Goal: Information Seeking & Learning: Check status

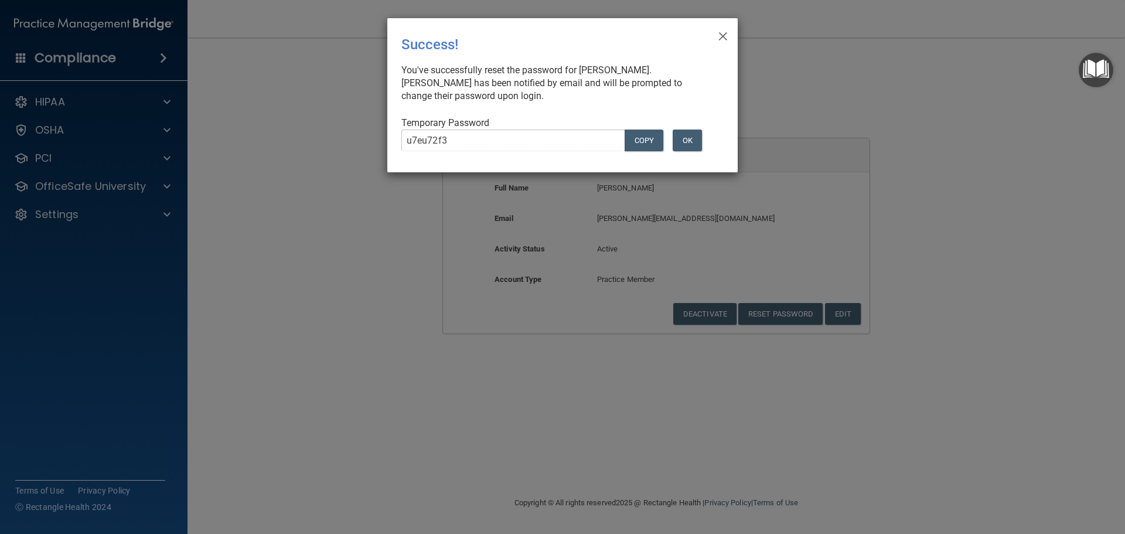
click at [404, 177] on div "× Close Success! You've successfully reset the password for [PERSON_NAME]. [PER…" at bounding box center [562, 267] width 1125 height 534
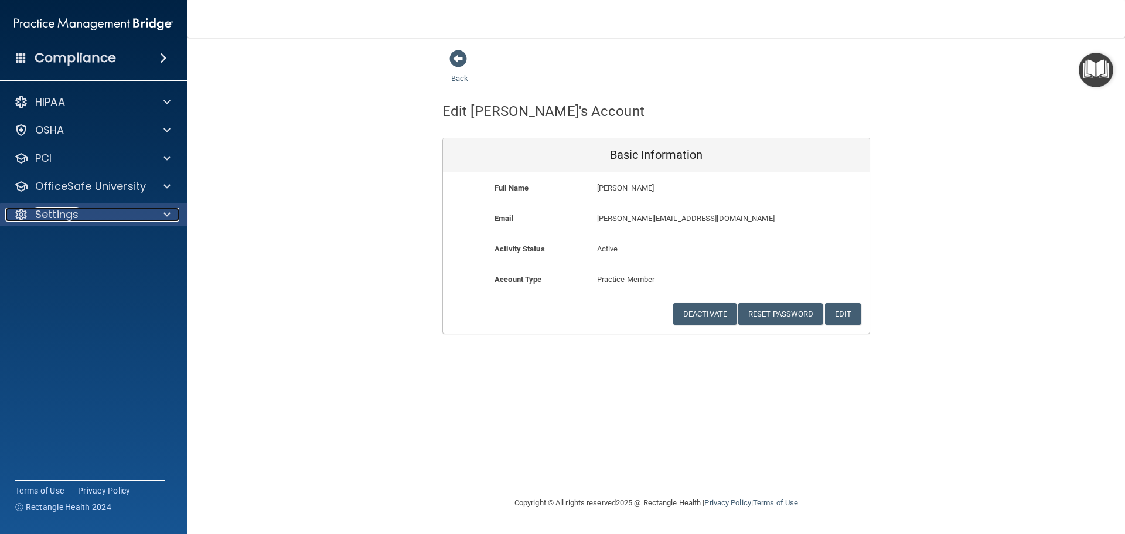
click at [126, 218] on div "Settings" at bounding box center [77, 214] width 145 height 14
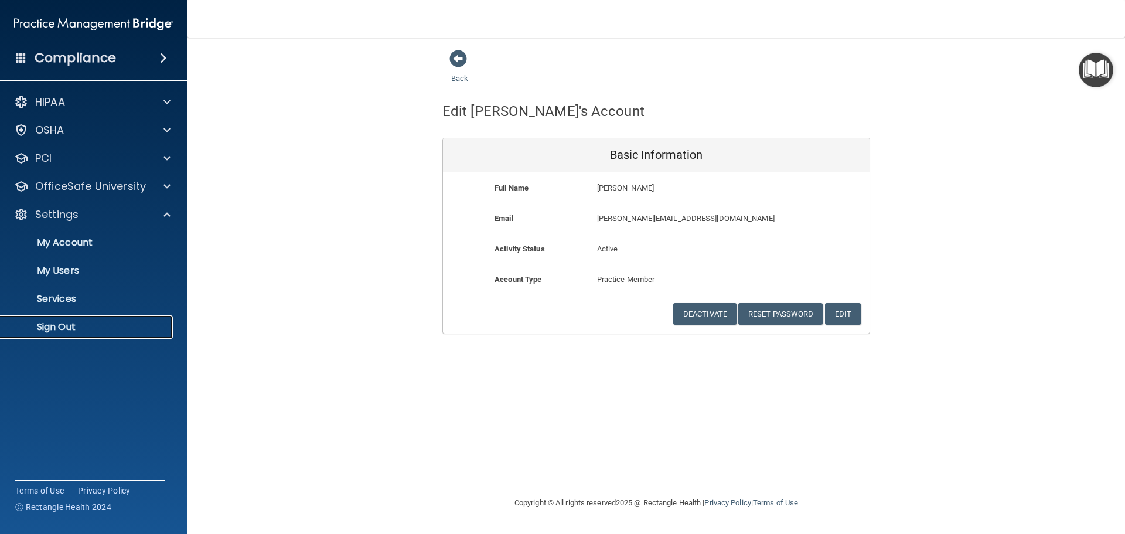
click at [102, 320] on link "Sign Out" at bounding box center [80, 326] width 185 height 23
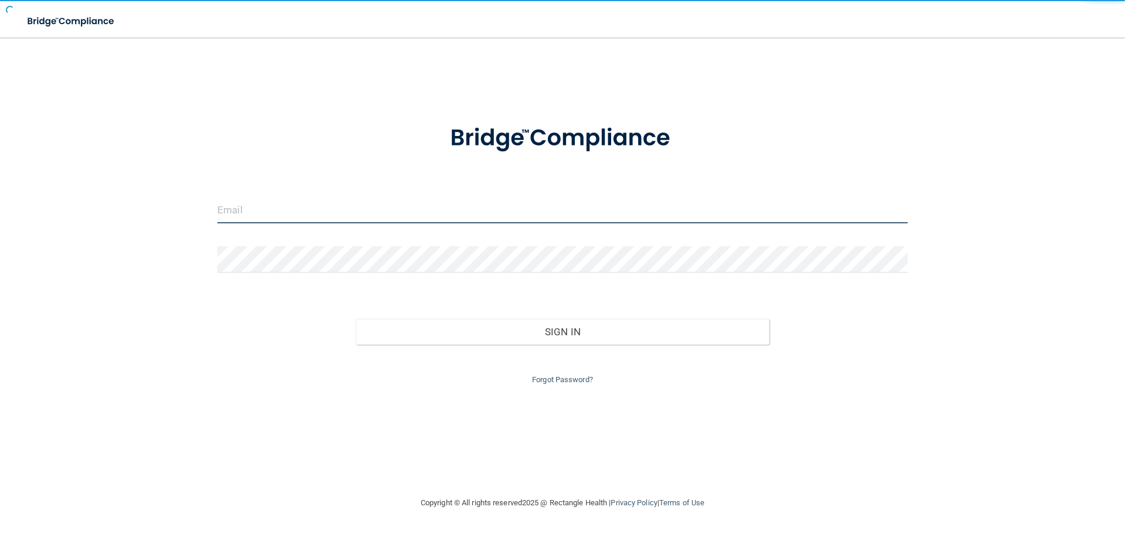
type input "[EMAIL_ADDRESS][DOMAIN_NAME]"
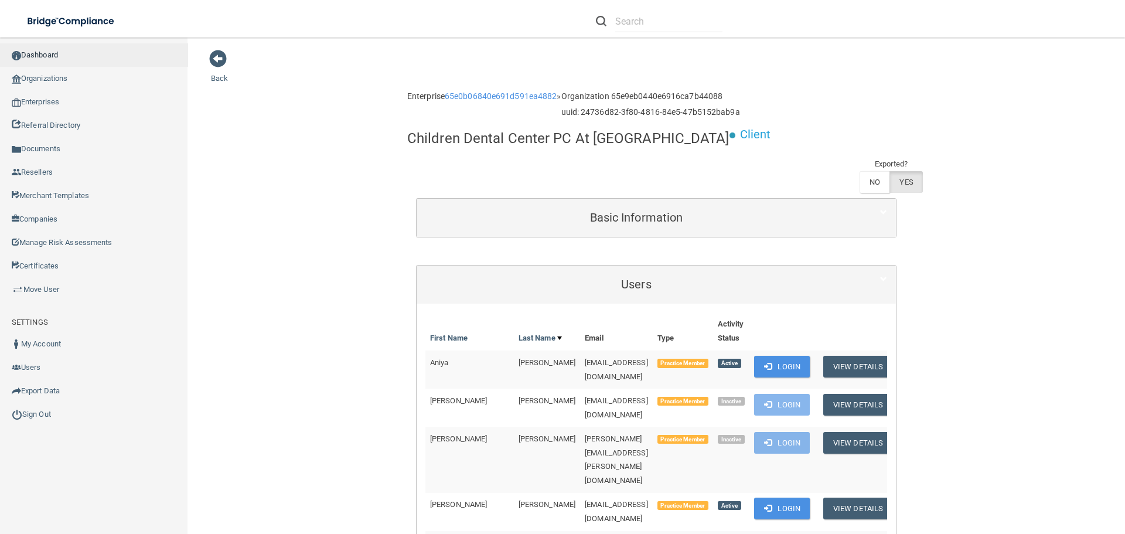
scroll to position [469, 0]
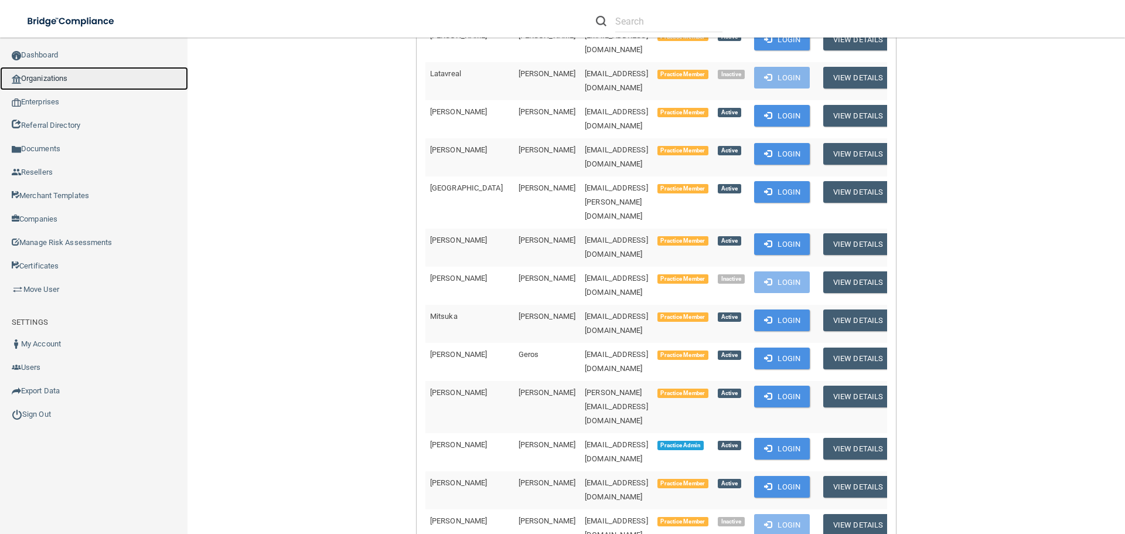
click at [90, 76] on link "Organizations" at bounding box center [94, 78] width 188 height 23
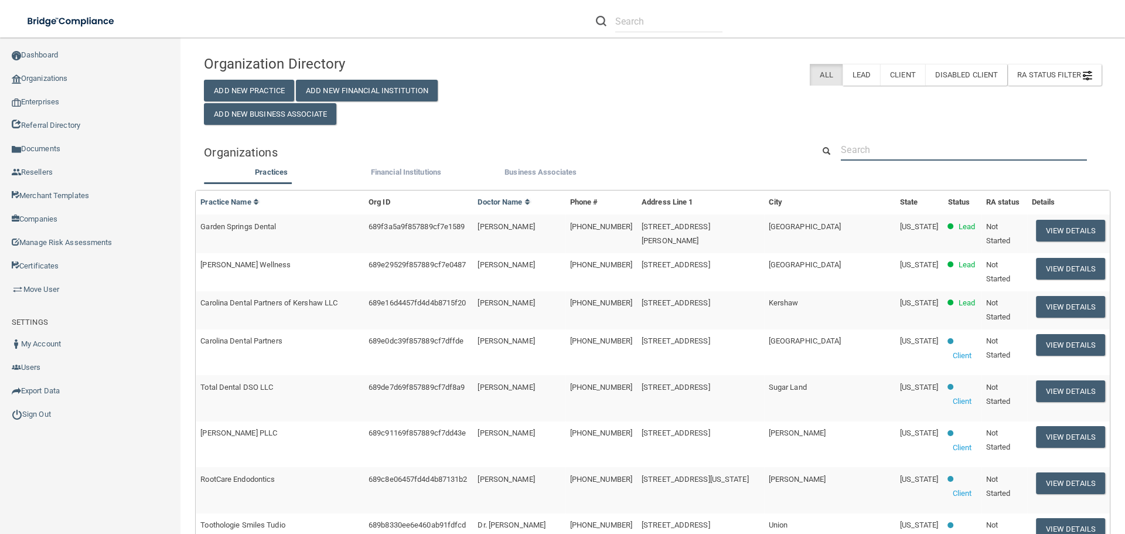
click at [872, 151] on input "text" at bounding box center [964, 150] width 246 height 22
paste input "Mark A. Jones DPM LLC"
type input "Mark A. Jones DPM LLC"
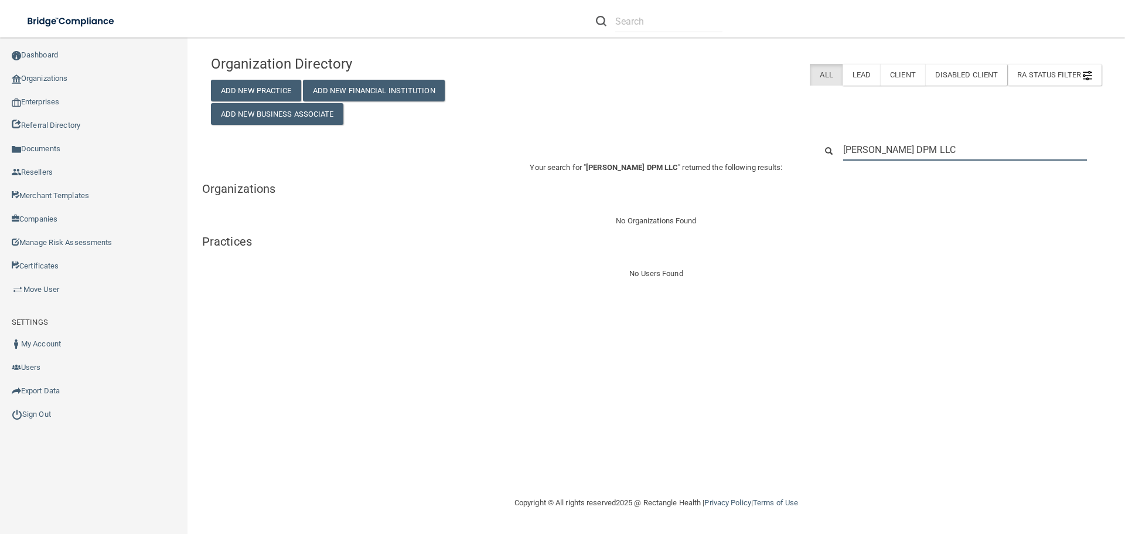
click at [904, 148] on input "Mark A. Jones DPM LLC" at bounding box center [965, 150] width 244 height 22
paste input "(847) 352-1473"
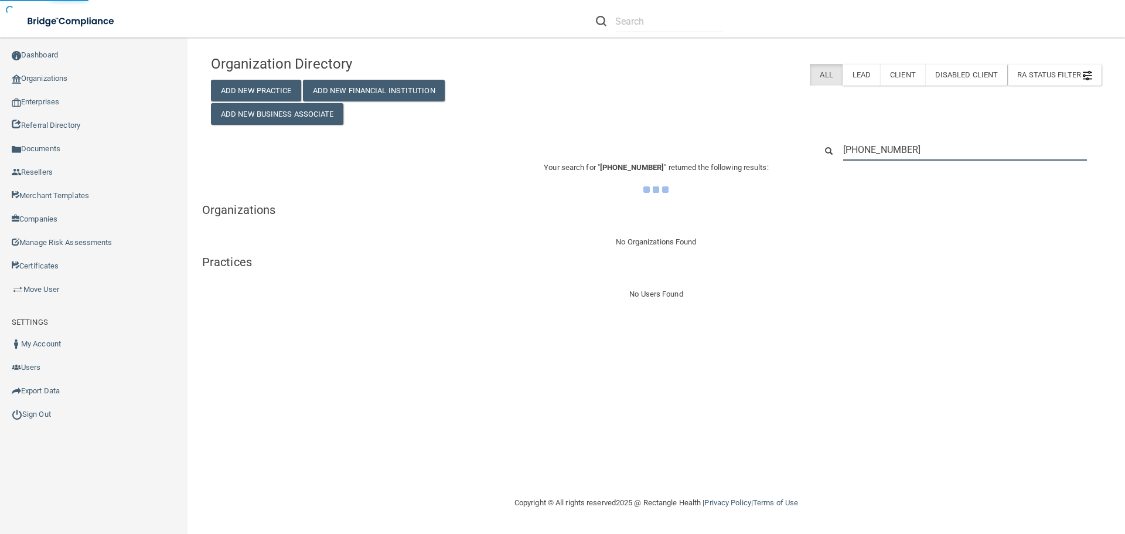
type input "(847) 352-1473"
click at [805, 111] on div "Organization Directory Add New Practice Add New Financial Institution Add New B…" at bounding box center [656, 87] width 908 height 76
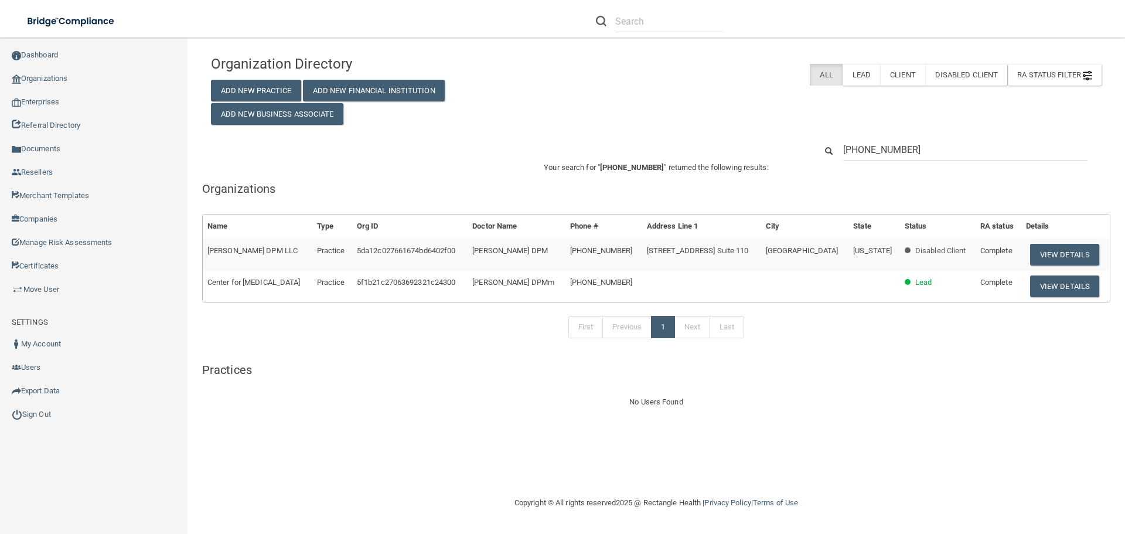
click at [813, 199] on div "Your search for " (847) 352-1473 " returned the following results: Organization…" at bounding box center [656, 284] width 908 height 248
click at [889, 149] on input "(847) 352-1473" at bounding box center [965, 150] width 244 height 22
paste input "derbydds@yahoo.com"
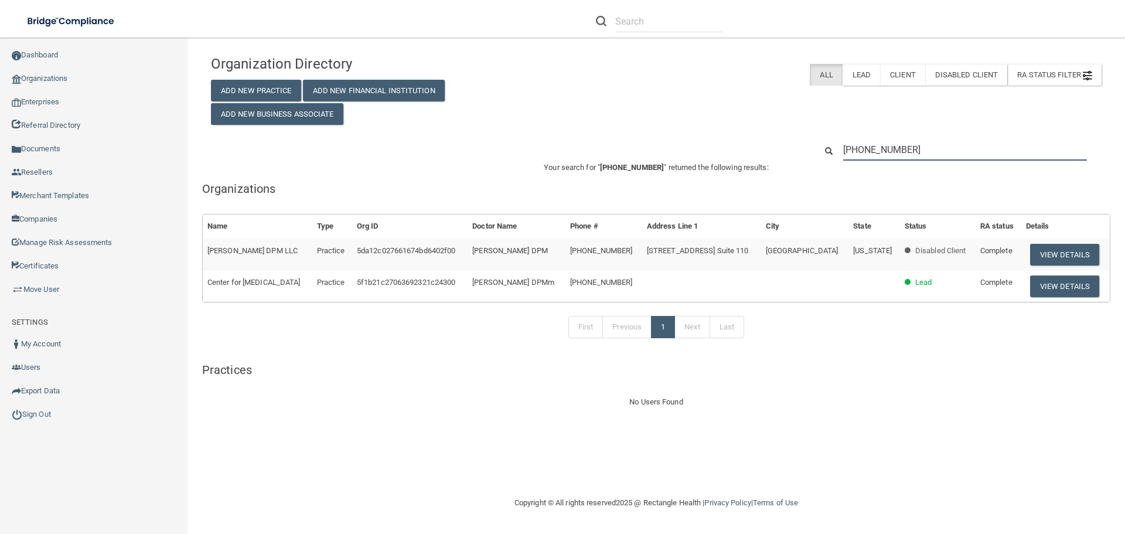
type input "derbydds@yahoo.com"
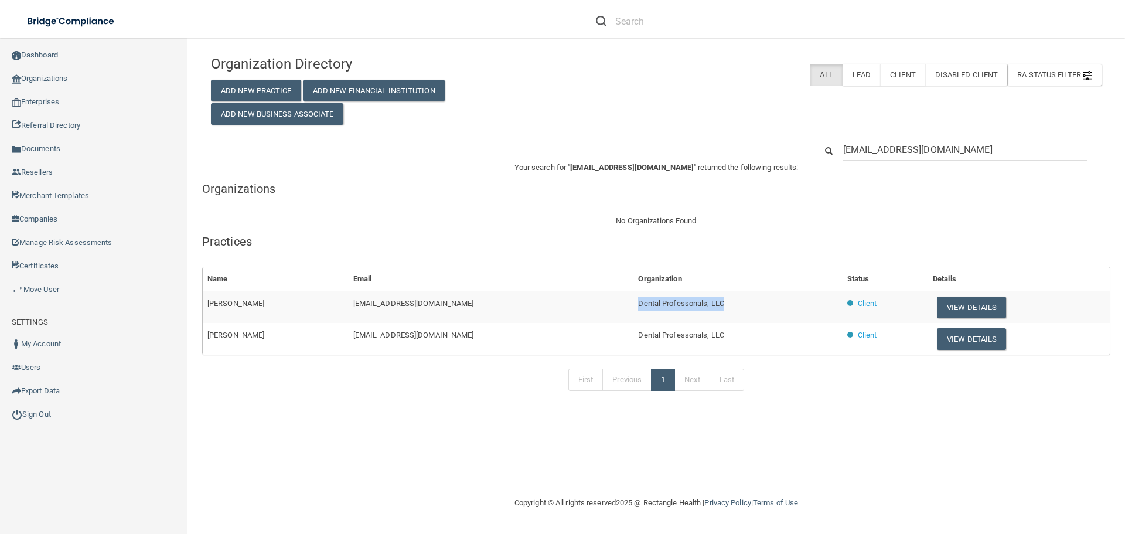
drag, startPoint x: 689, startPoint y: 302, endPoint x: 571, endPoint y: 304, distance: 118.9
click at [571, 304] on tr "Annel Scates derbydds@yahoo.com Dental Professonals, LLC Client View Details" at bounding box center [656, 307] width 907 height 32
copy tr "Dental Professonals, LLC"
click at [955, 310] on button "View Details" at bounding box center [971, 307] width 69 height 22
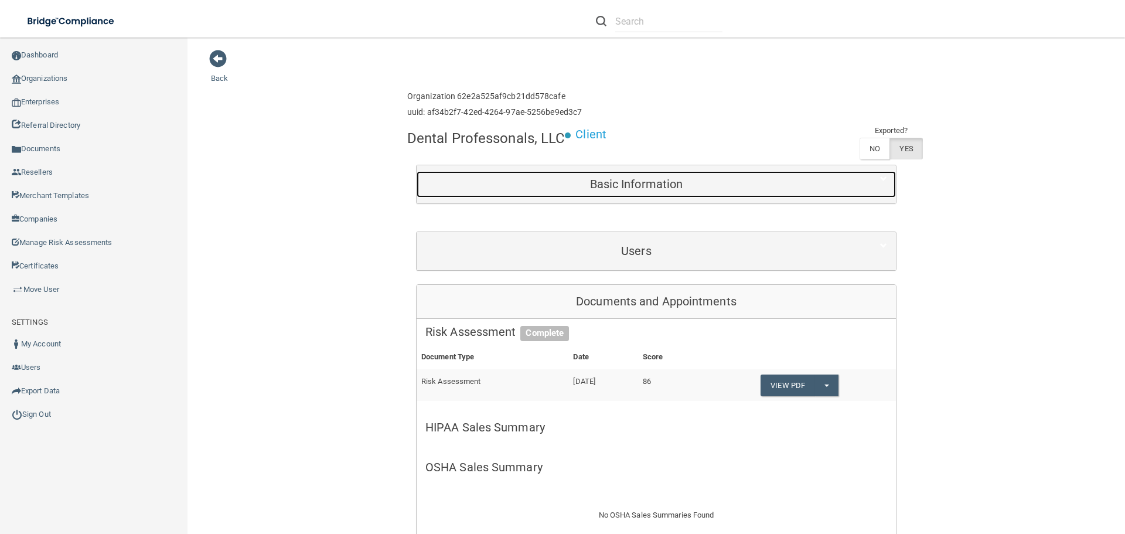
click at [624, 196] on div "Basic Information" at bounding box center [635, 184] width 439 height 26
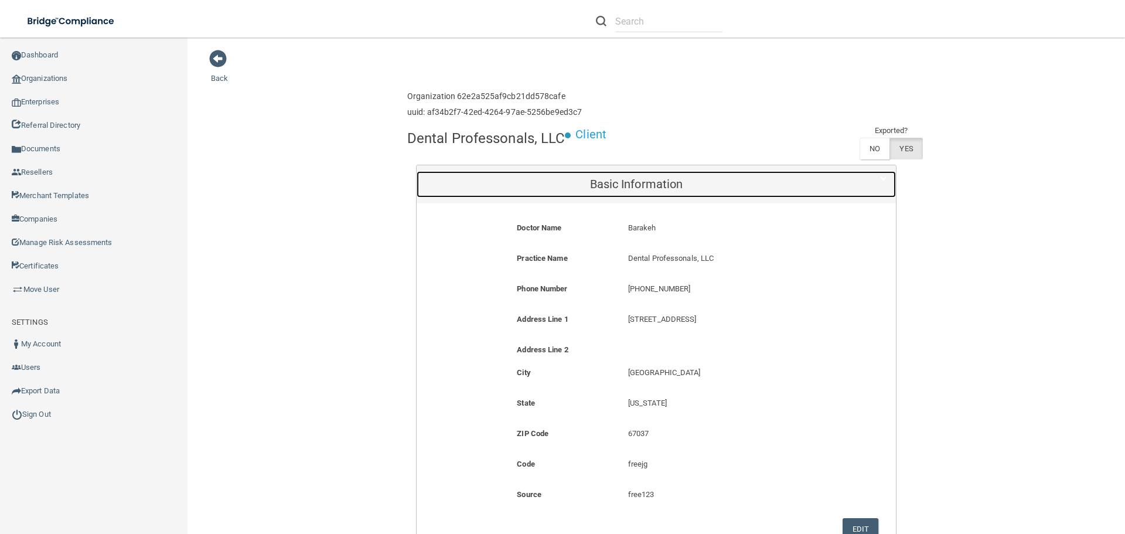
click at [624, 192] on div "Basic Information" at bounding box center [635, 184] width 439 height 26
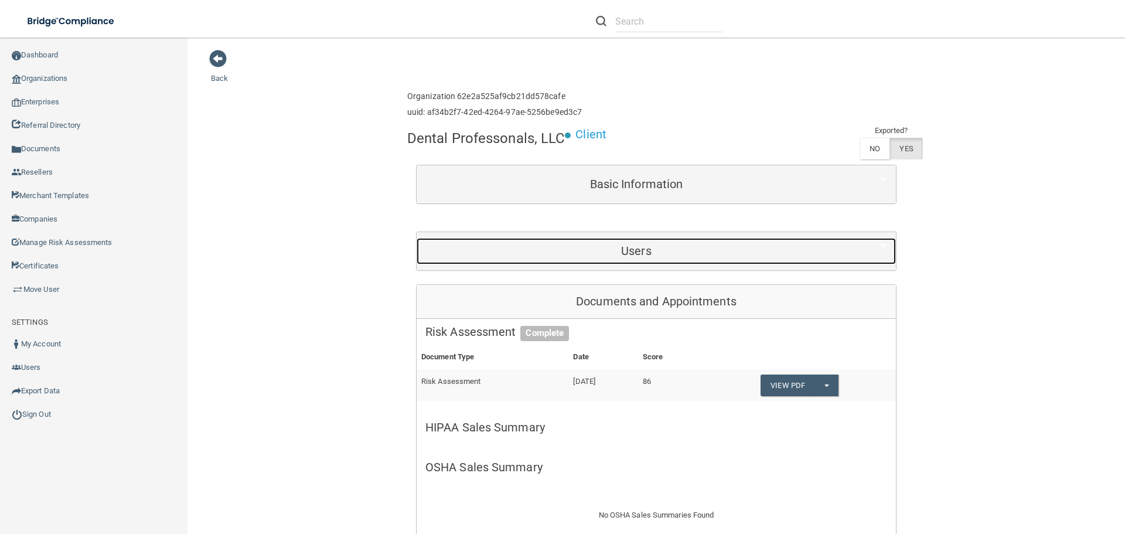
click at [619, 257] on h5 "Users" at bounding box center [636, 250] width 422 height 13
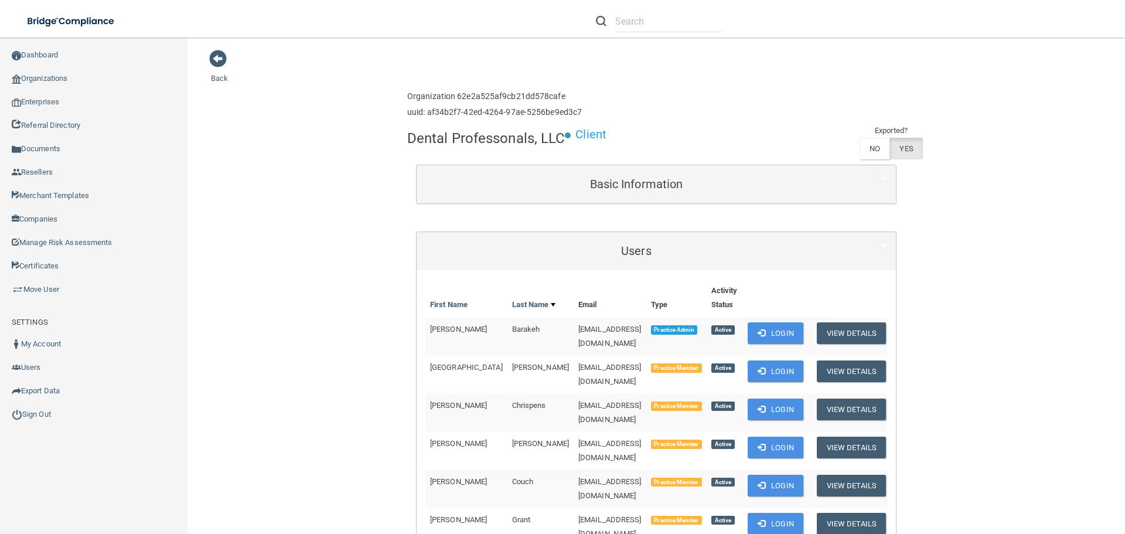
scroll to position [619, 0]
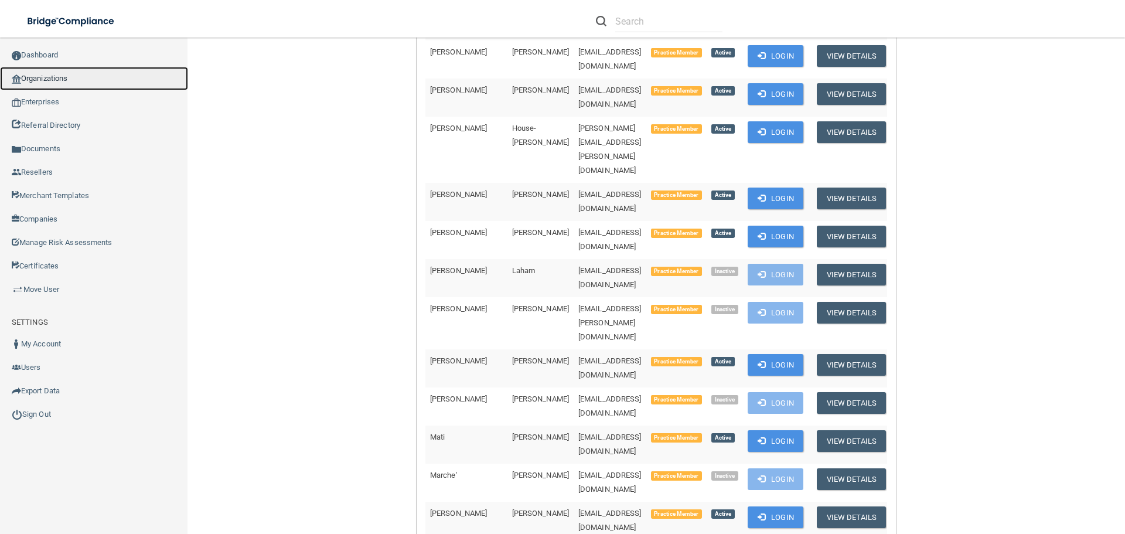
click at [31, 82] on link "Organizations" at bounding box center [94, 78] width 188 height 23
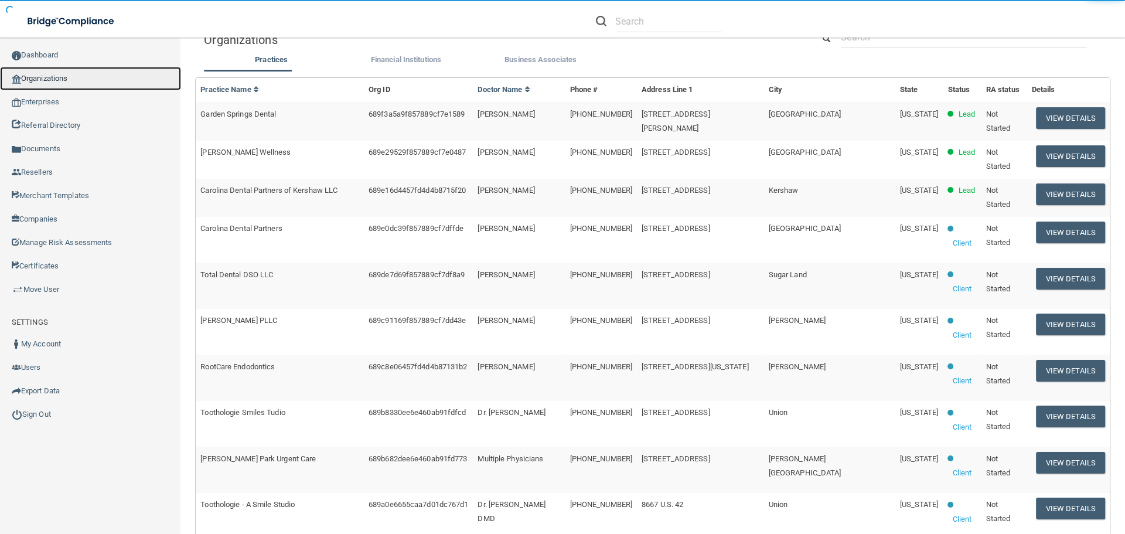
scroll to position [4, 0]
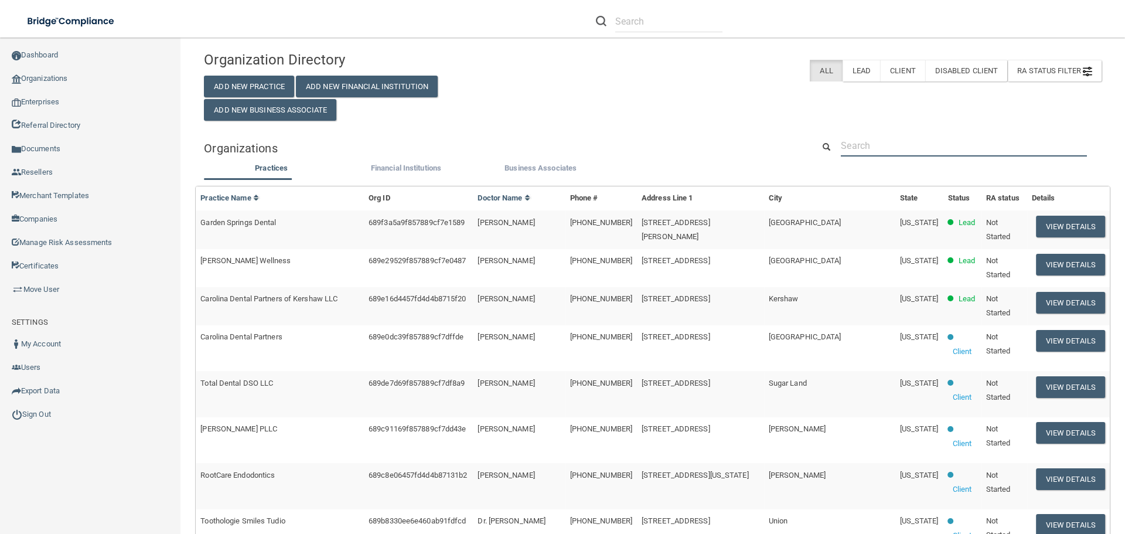
click at [887, 139] on input "text" at bounding box center [964, 146] width 246 height 22
paste input "stephd@broadwaydental.org"
type input "stephd@broadwaydental.org"
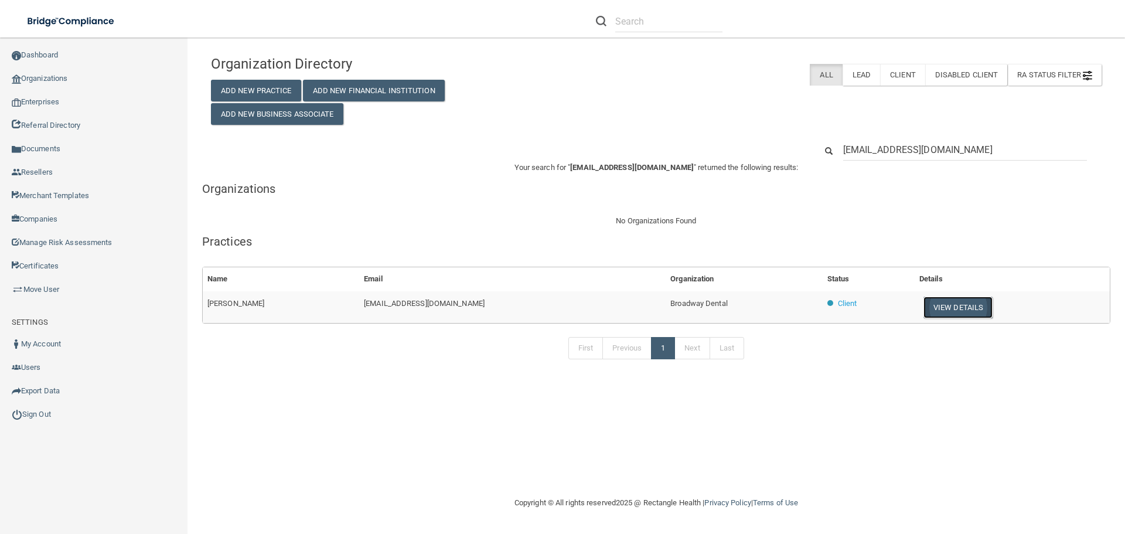
click at [942, 303] on button "View Details" at bounding box center [957, 307] width 69 height 22
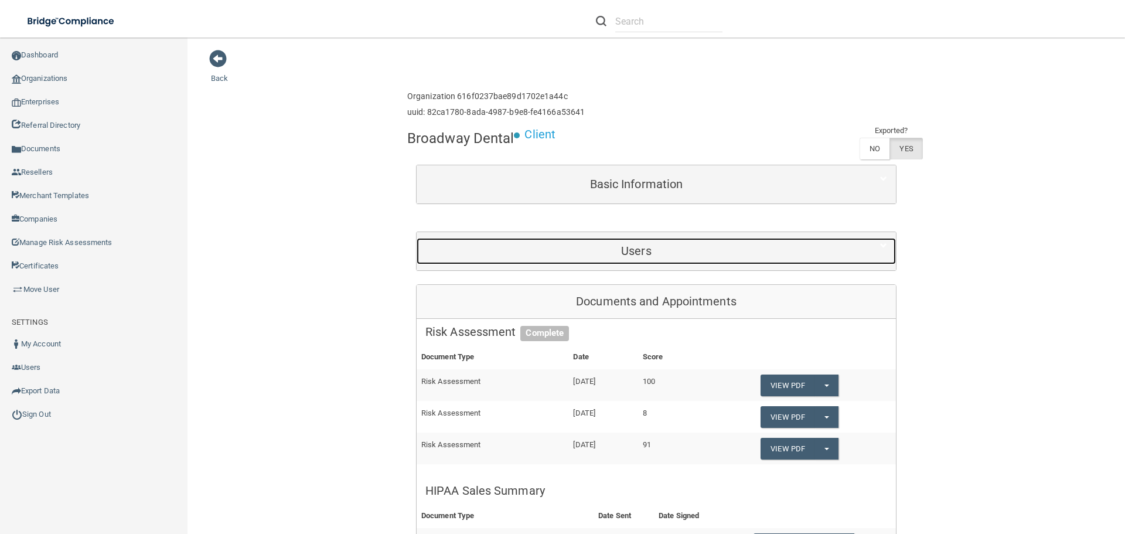
click at [633, 247] on h5 "Users" at bounding box center [636, 250] width 422 height 13
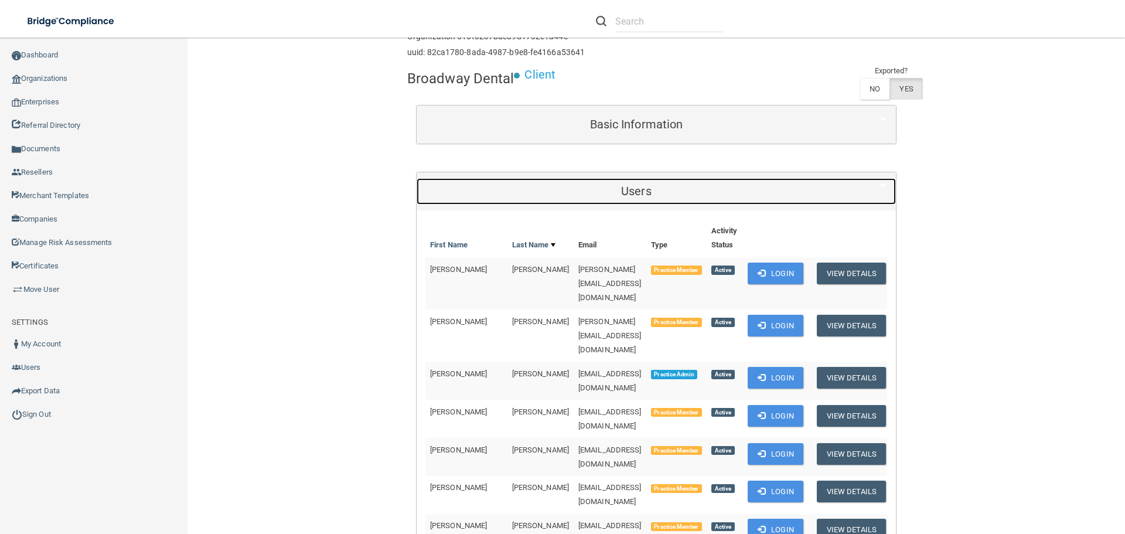
scroll to position [117, 0]
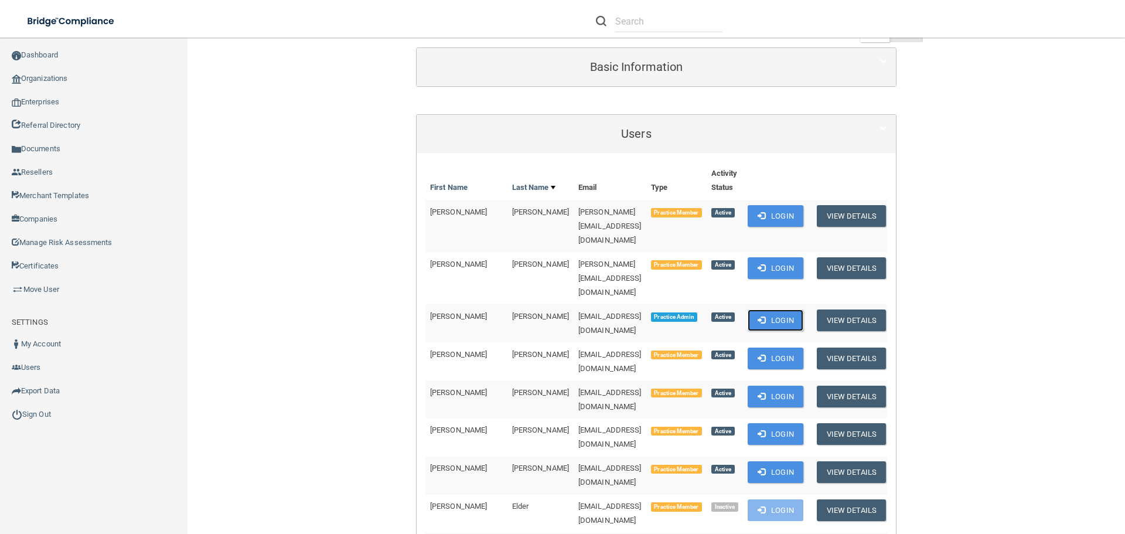
click at [759, 309] on button "Login" at bounding box center [775, 320] width 56 height 22
click at [55, 84] on link "Organizations" at bounding box center [94, 78] width 188 height 23
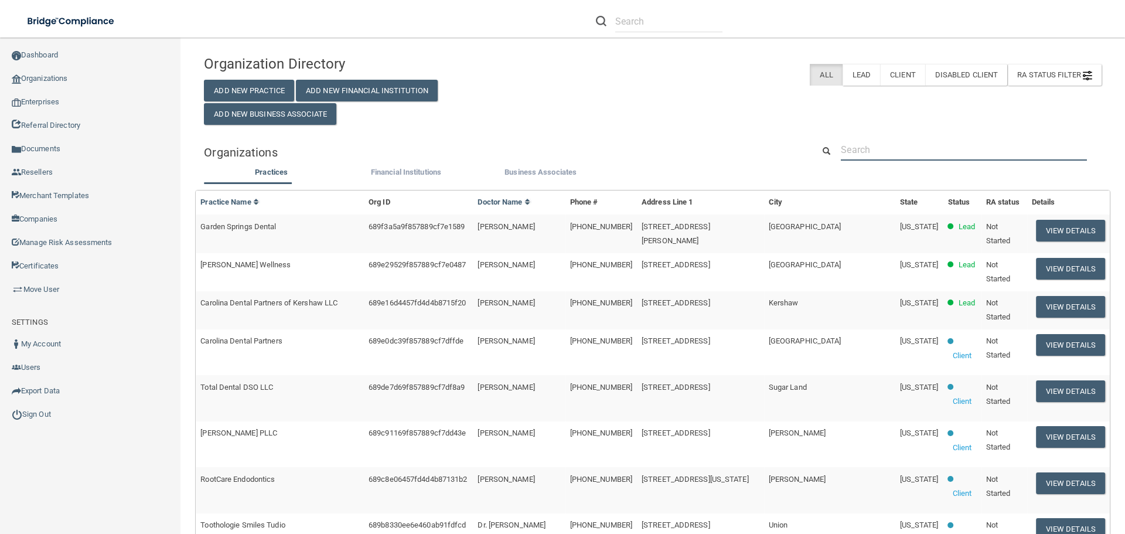
click at [862, 148] on input "text" at bounding box center [964, 150] width 246 height 22
paste input "TJ Loftus Dental PC"
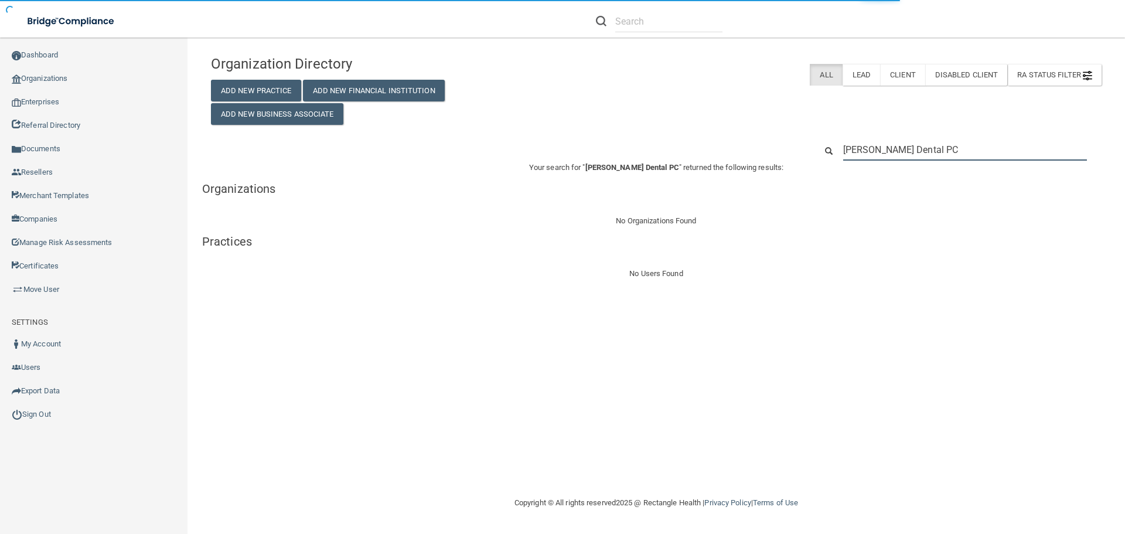
type input "TJ Loftus Dental PC"
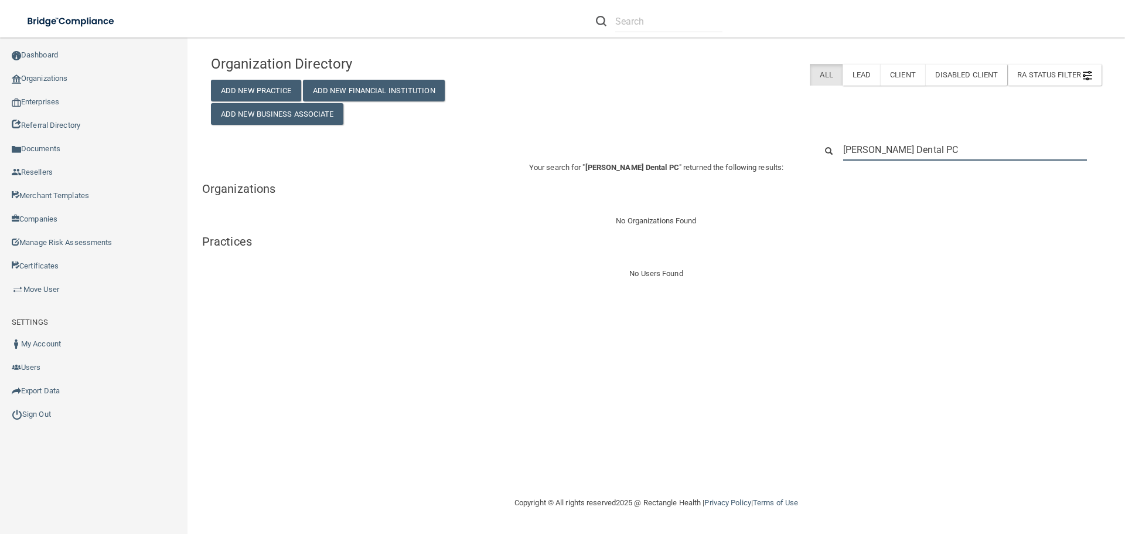
drag, startPoint x: 977, startPoint y: 151, endPoint x: 822, endPoint y: 152, distance: 154.6
click at [822, 152] on div "TJ Loftus Dental PC" at bounding box center [958, 150] width 303 height 22
paste input "605) 347-8880"
type input "605) 347-8880"
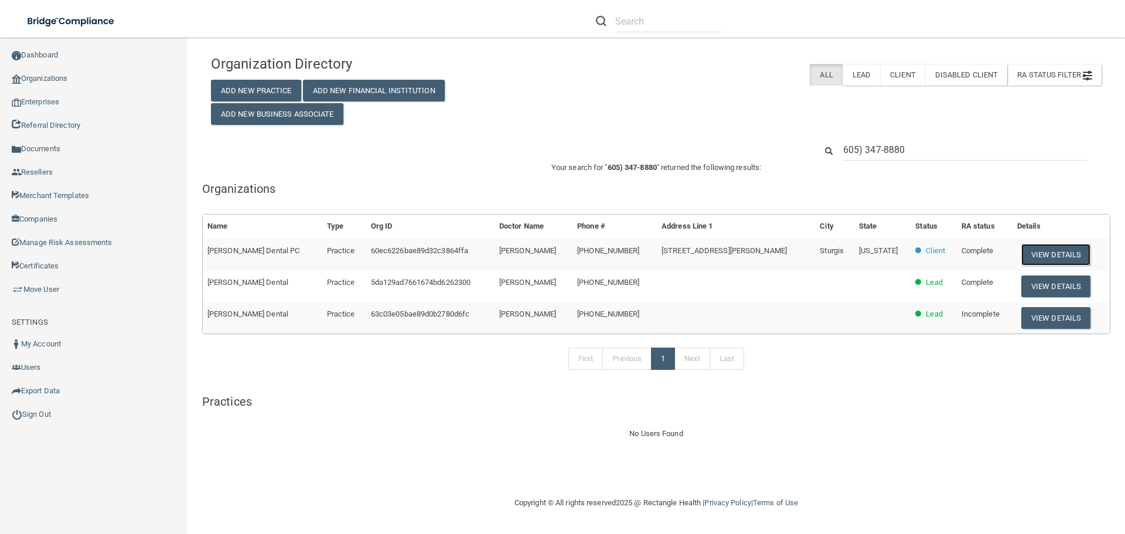
click at [1025, 252] on button "View Details" at bounding box center [1055, 255] width 69 height 22
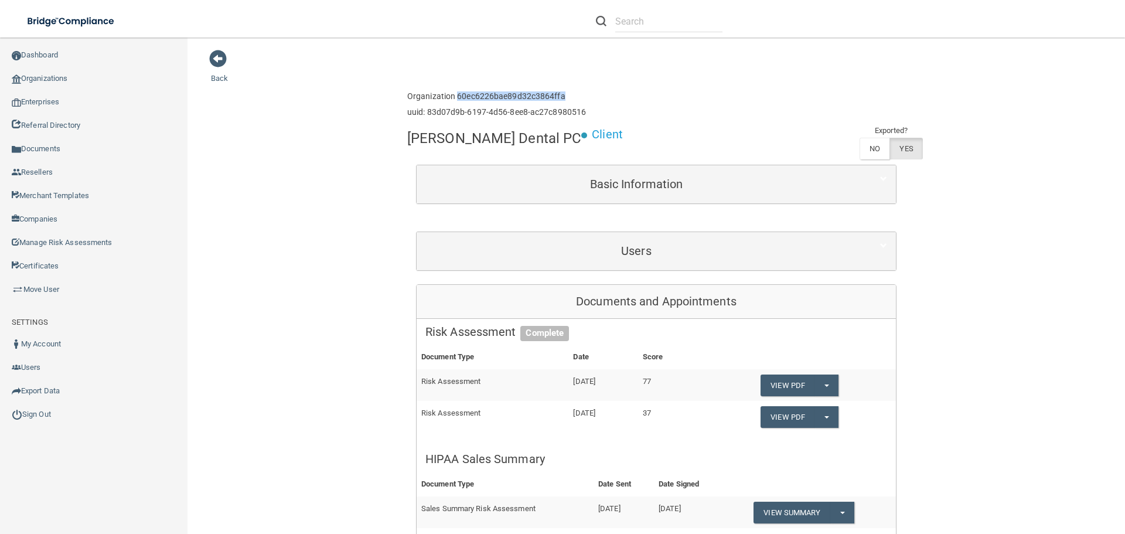
drag, startPoint x: 561, startPoint y: 95, endPoint x: 453, endPoint y: 98, distance: 107.3
click at [453, 98] on h6 "Organization 60ec6226bae89d32c3864ffa" at bounding box center [496, 96] width 179 height 9
copy h6 "60ec6226bae89d32c3864ffa"
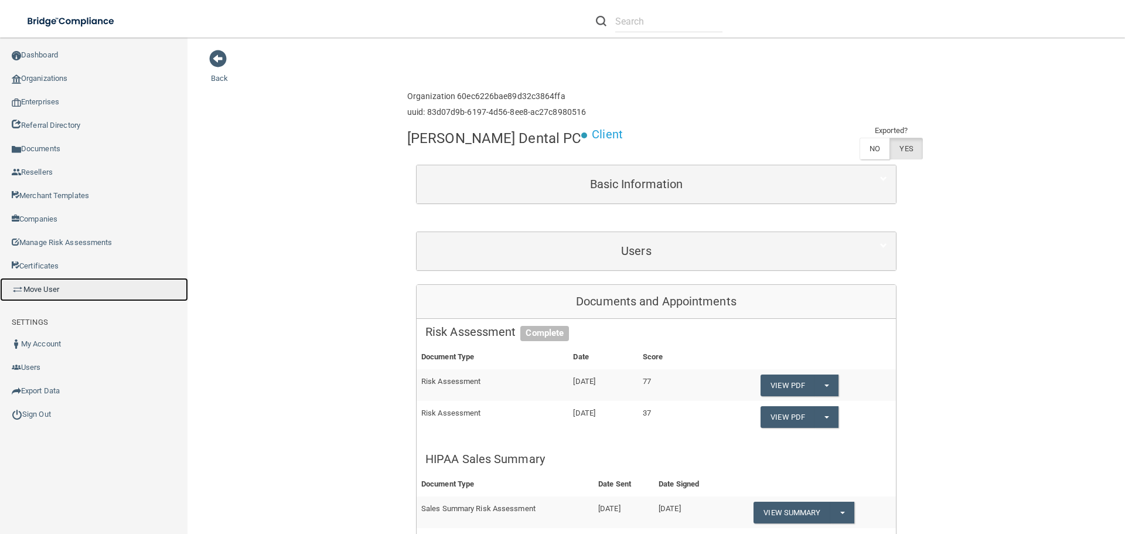
click at [66, 286] on link "Move User" at bounding box center [94, 289] width 188 height 23
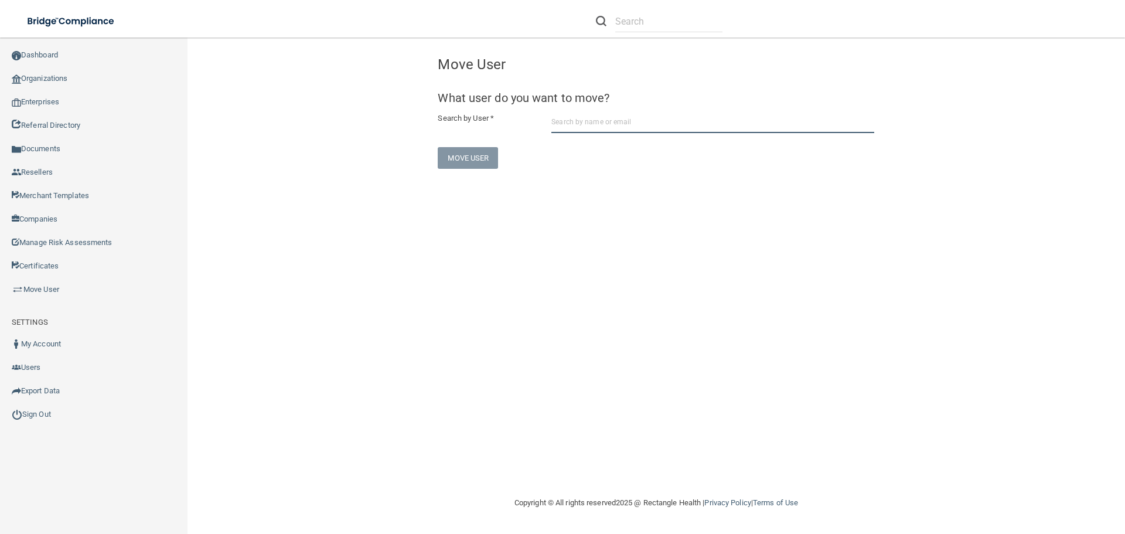
click at [593, 125] on input "text" at bounding box center [712, 122] width 323 height 22
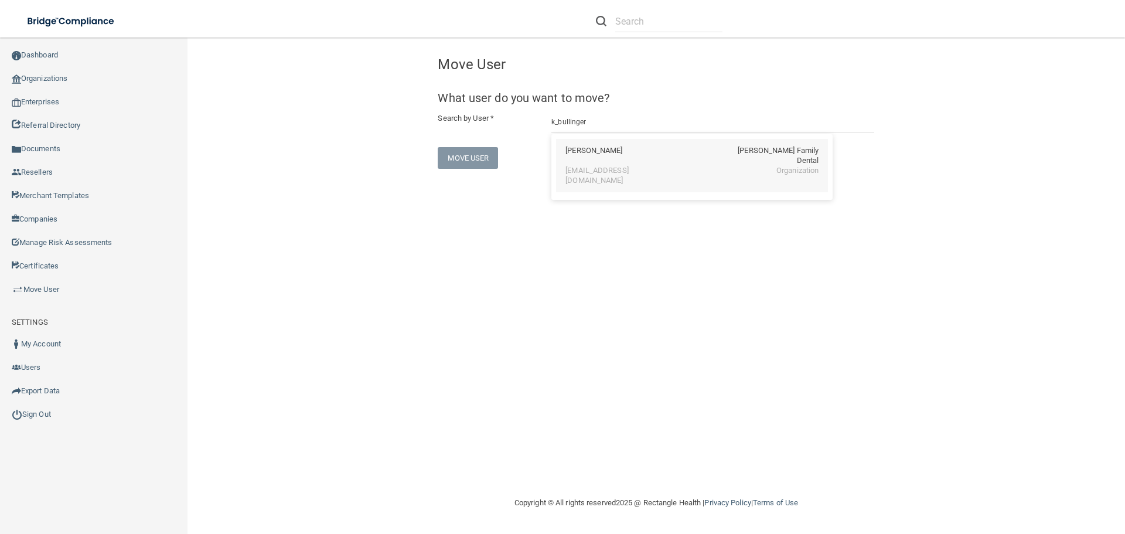
click at [671, 166] on div "k_bullinger@ndsupernet.com Organization" at bounding box center [691, 176] width 253 height 20
type input "Kendryn Bullinger"
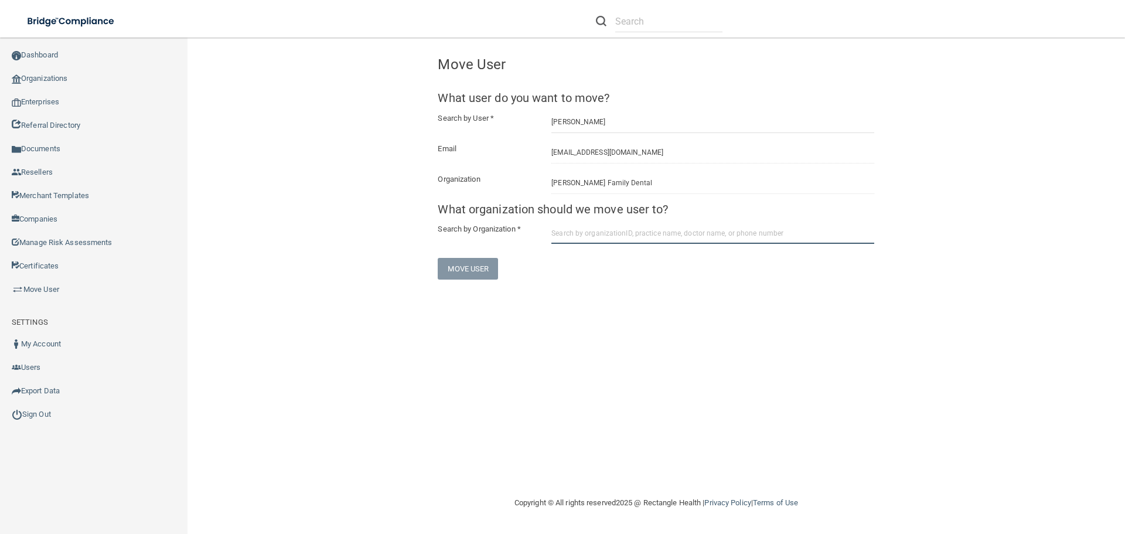
click at [641, 233] on input "text" at bounding box center [712, 233] width 323 height 22
click at [582, 227] on input "text" at bounding box center [712, 233] width 323 height 22
paste input "60ec6226bae89d32c3864ffa"
click at [595, 233] on input "60ec6226bae89d32c3864ffa" at bounding box center [712, 233] width 323 height 22
click at [617, 267] on div "T. J. Loftus Dental PC" at bounding box center [611, 272] width 92 height 10
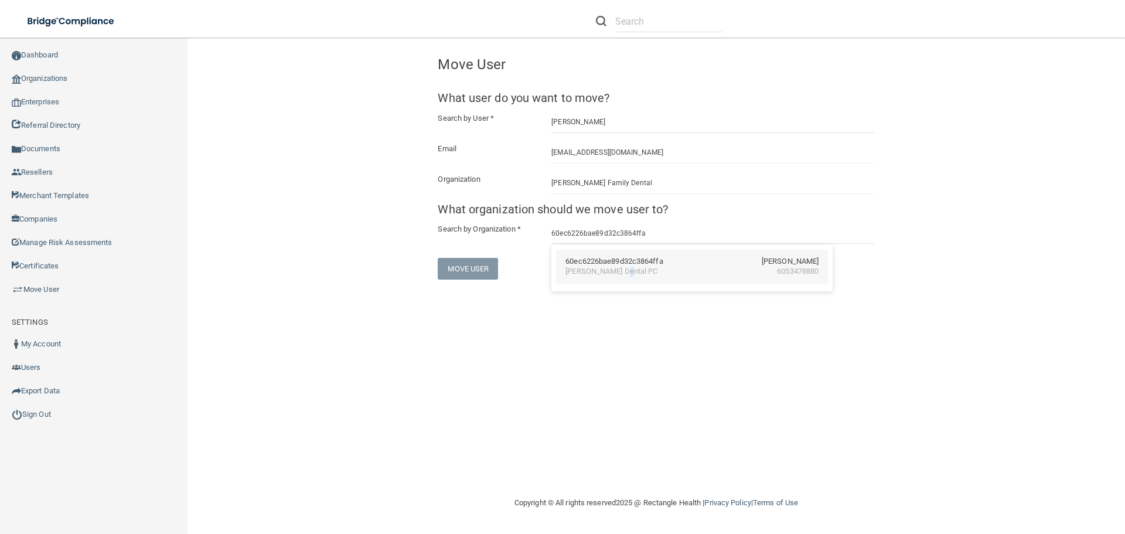
type input "T. J. Loftus Dental PC"
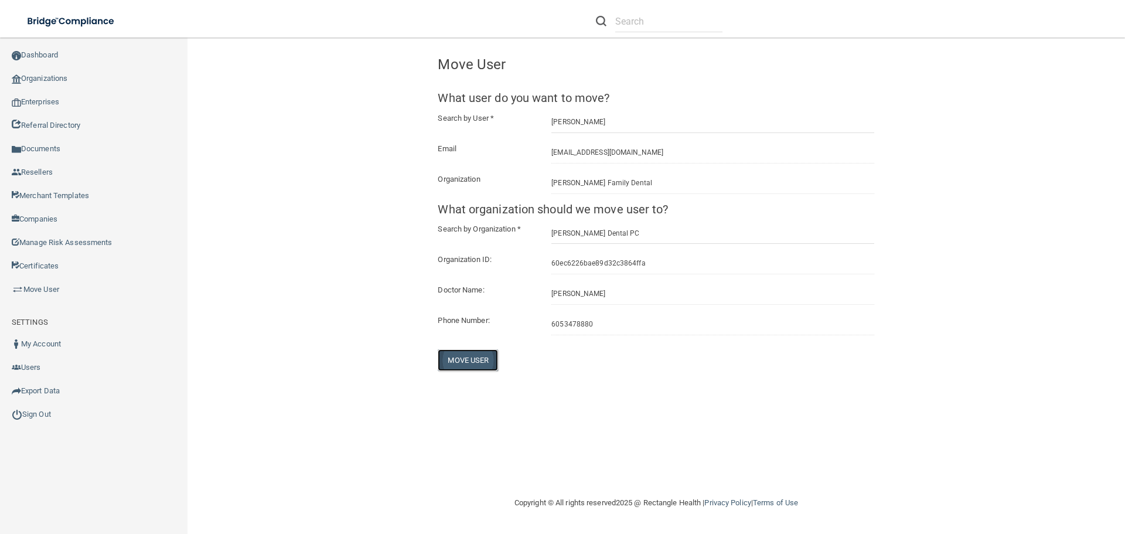
click at [488, 358] on button "Move User" at bounding box center [468, 360] width 60 height 22
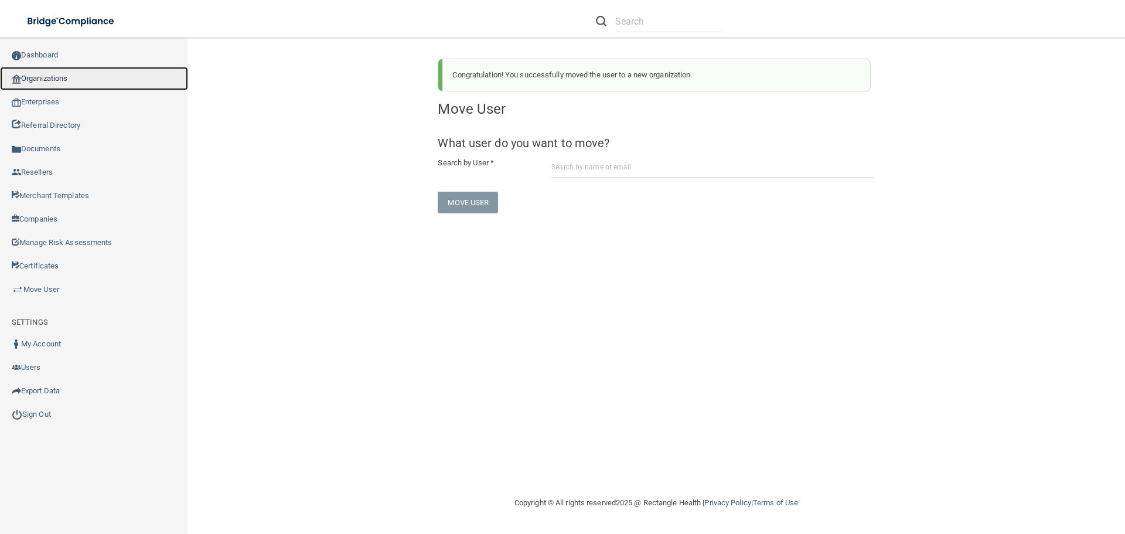
click at [82, 76] on link "Organizations" at bounding box center [94, 78] width 188 height 23
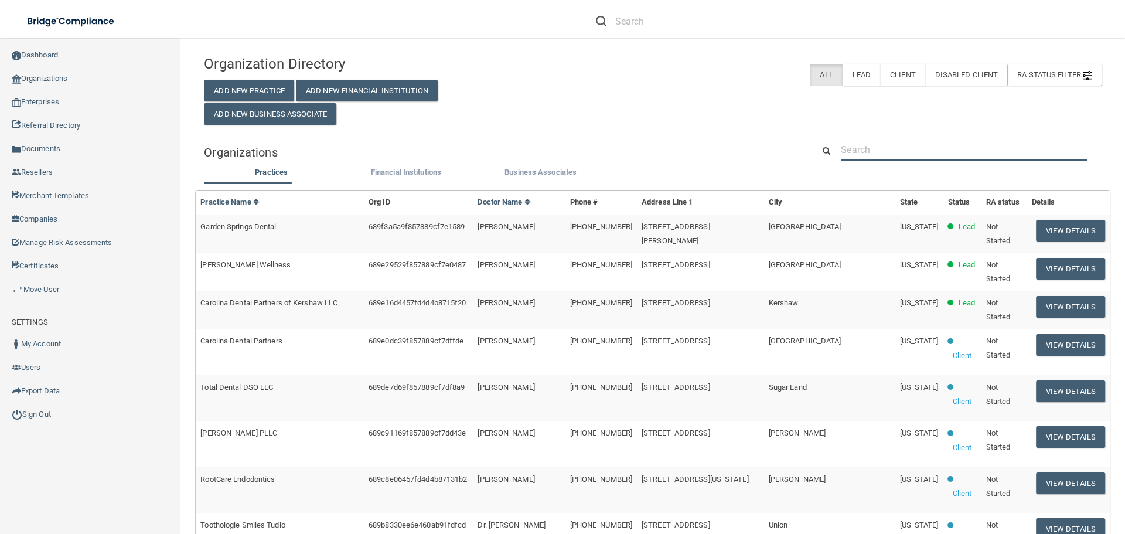
click at [886, 148] on input "text" at bounding box center [964, 150] width 246 height 22
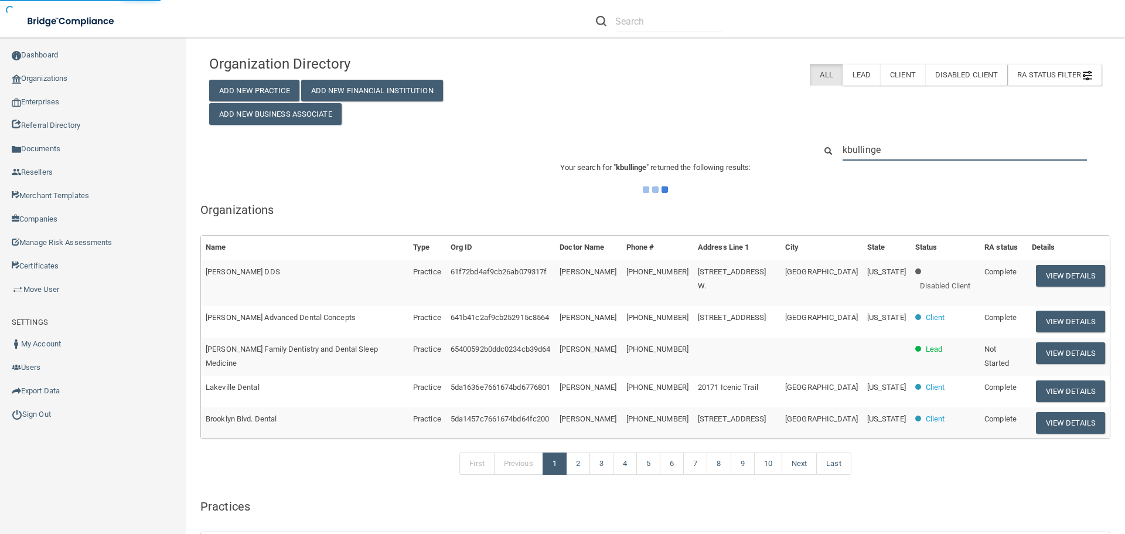
type input "kbullinger"
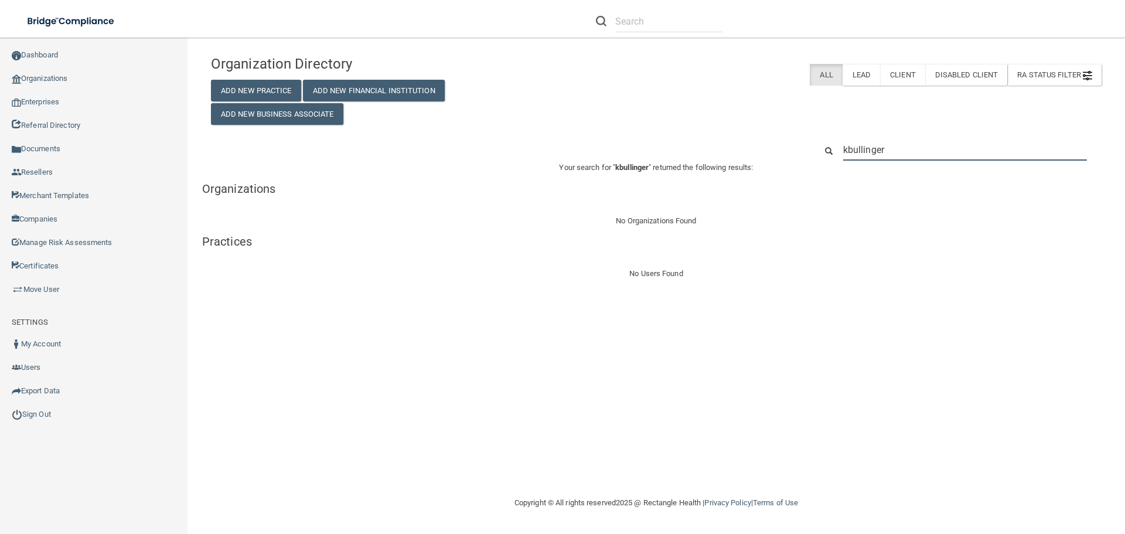
click at [872, 149] on input "kbullinger" at bounding box center [965, 150] width 244 height 22
paste input "605) 347-8880"
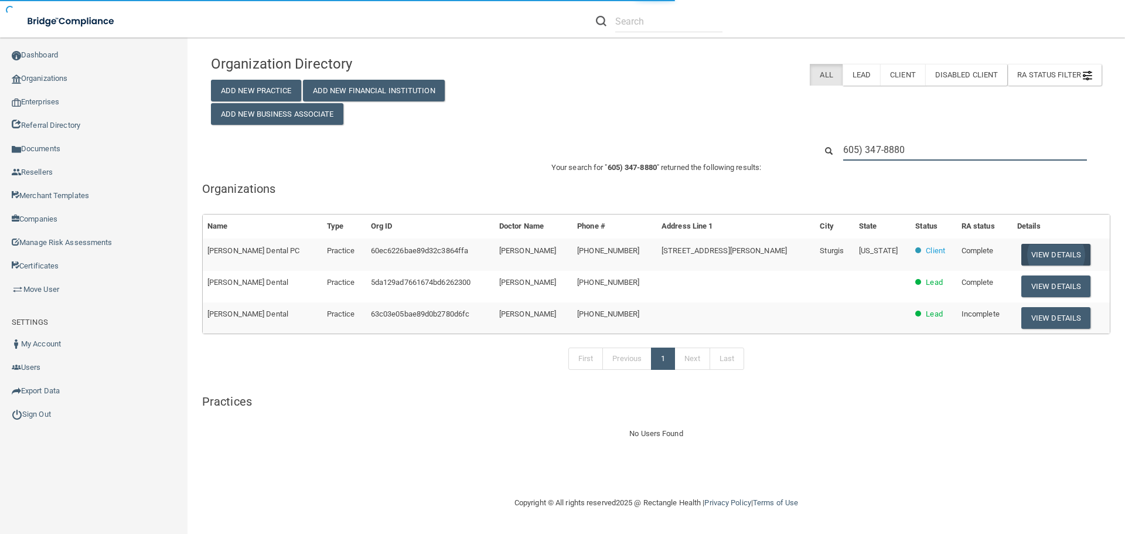
type input "605) 347-8880"
click at [1034, 248] on button "View Details" at bounding box center [1055, 255] width 69 height 22
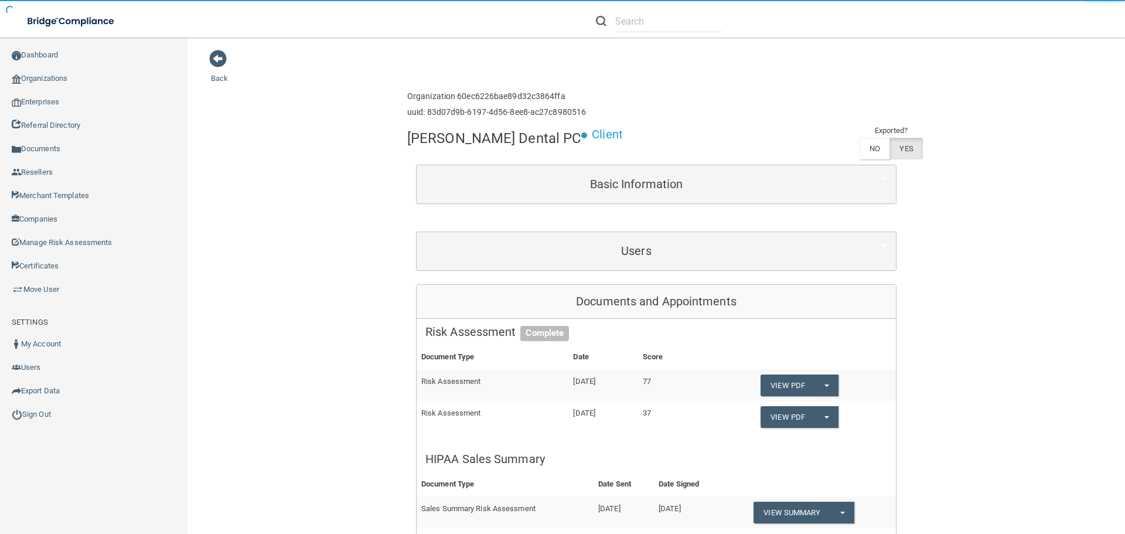
click at [580, 234] on div "Users" at bounding box center [655, 251] width 479 height 38
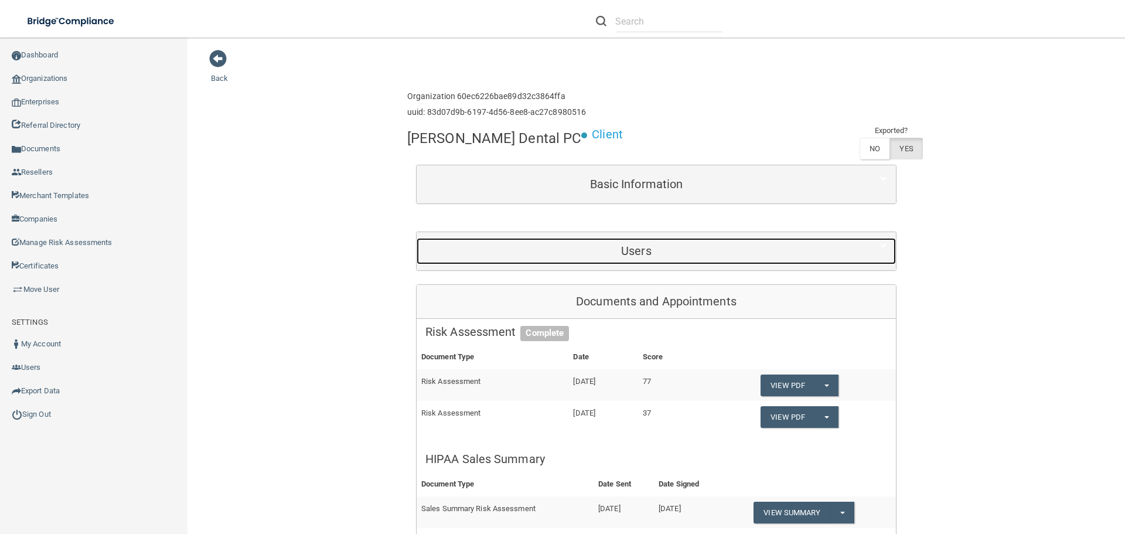
click at [592, 239] on div "Users" at bounding box center [635, 251] width 439 height 26
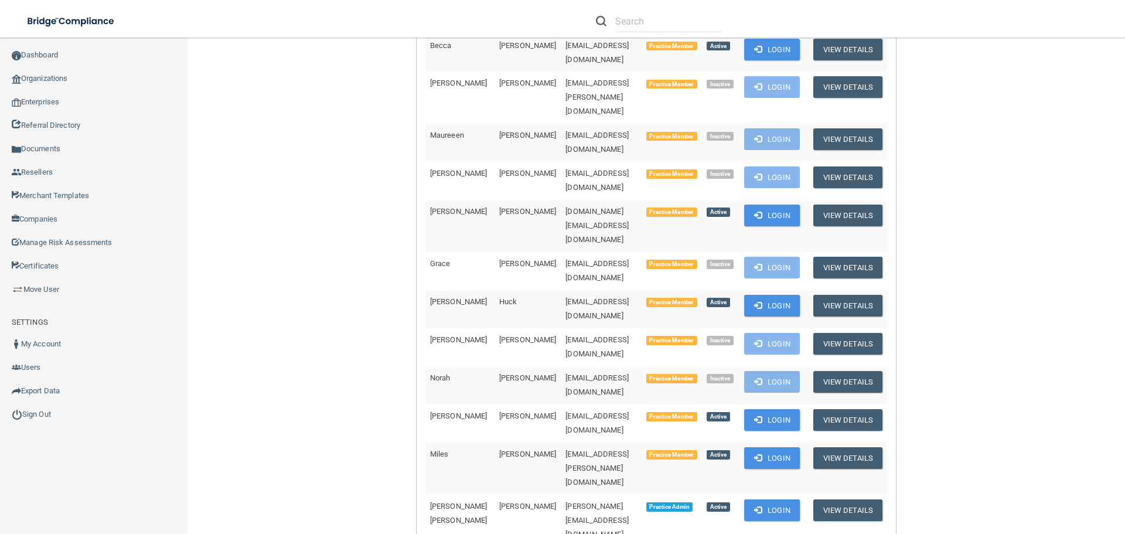
scroll to position [527, 0]
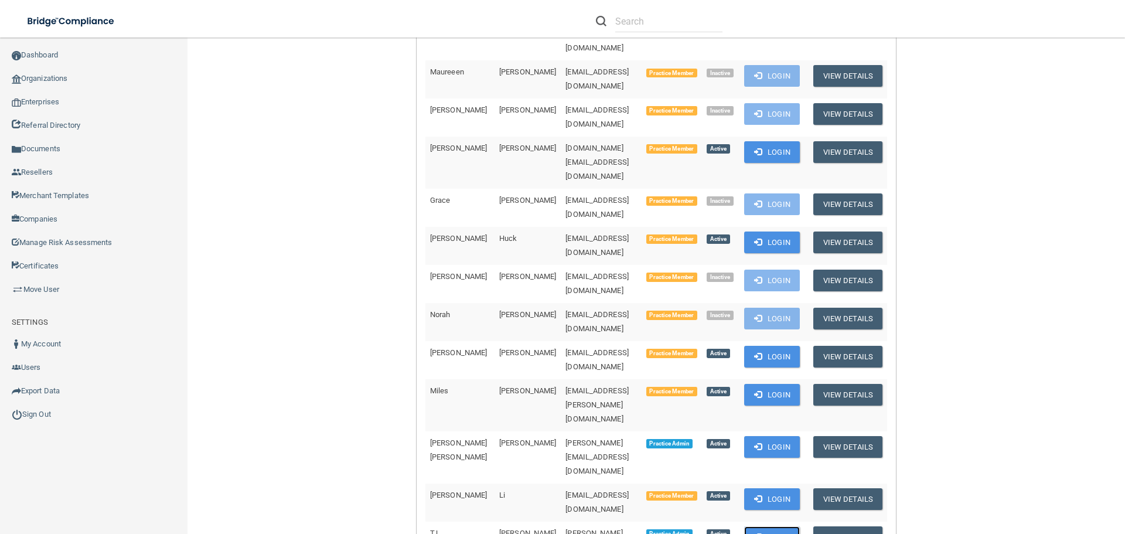
click at [755, 532] on span at bounding box center [758, 536] width 8 height 8
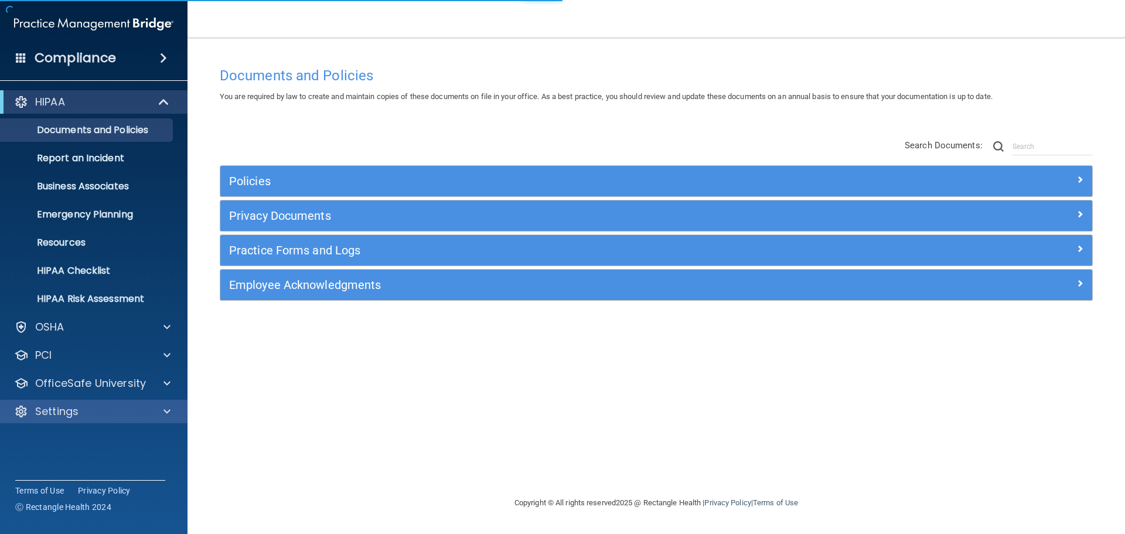
click at [165, 400] on div "Settings" at bounding box center [94, 410] width 188 height 23
click at [165, 408] on span at bounding box center [166, 411] width 7 height 14
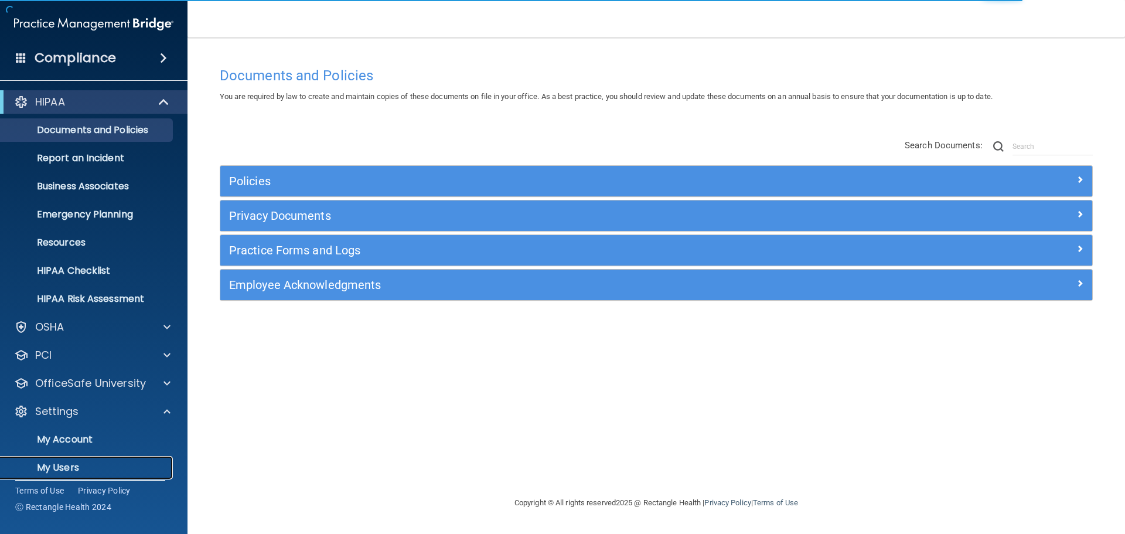
click at [64, 466] on p "My Users" at bounding box center [88, 468] width 160 height 12
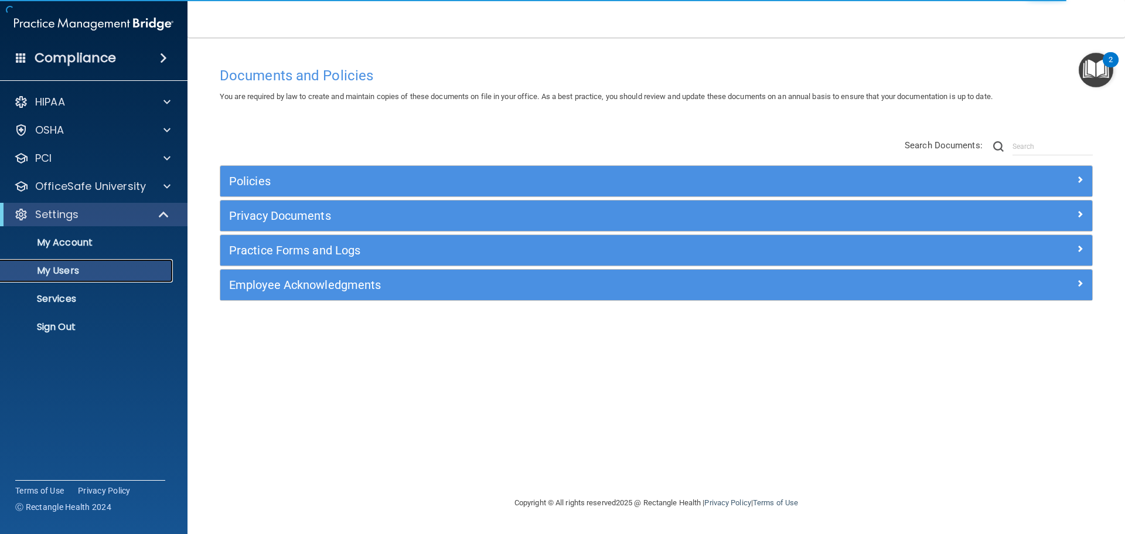
select select "20"
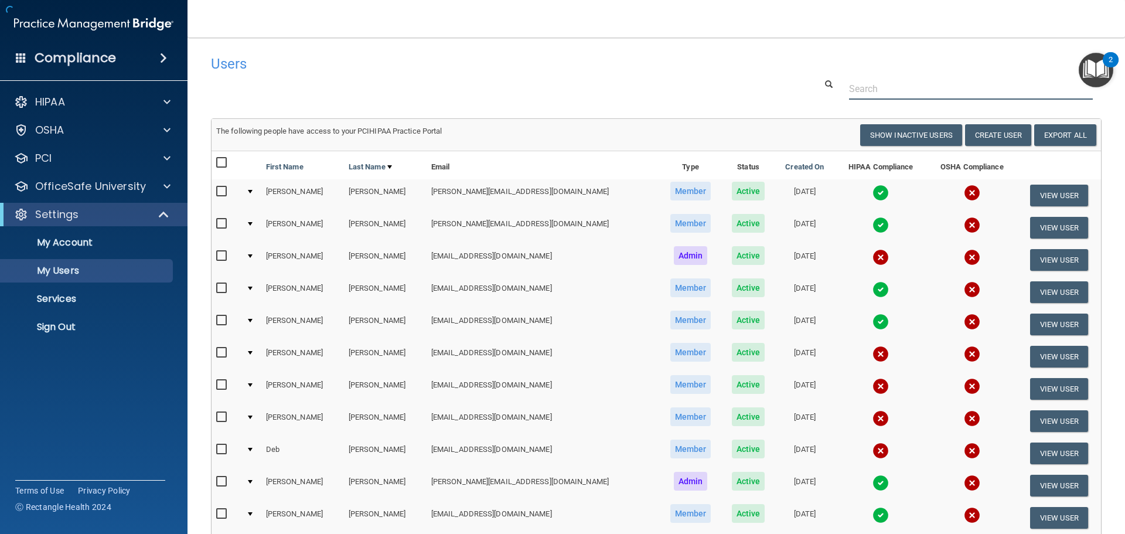
click at [860, 87] on input "text" at bounding box center [971, 89] width 244 height 22
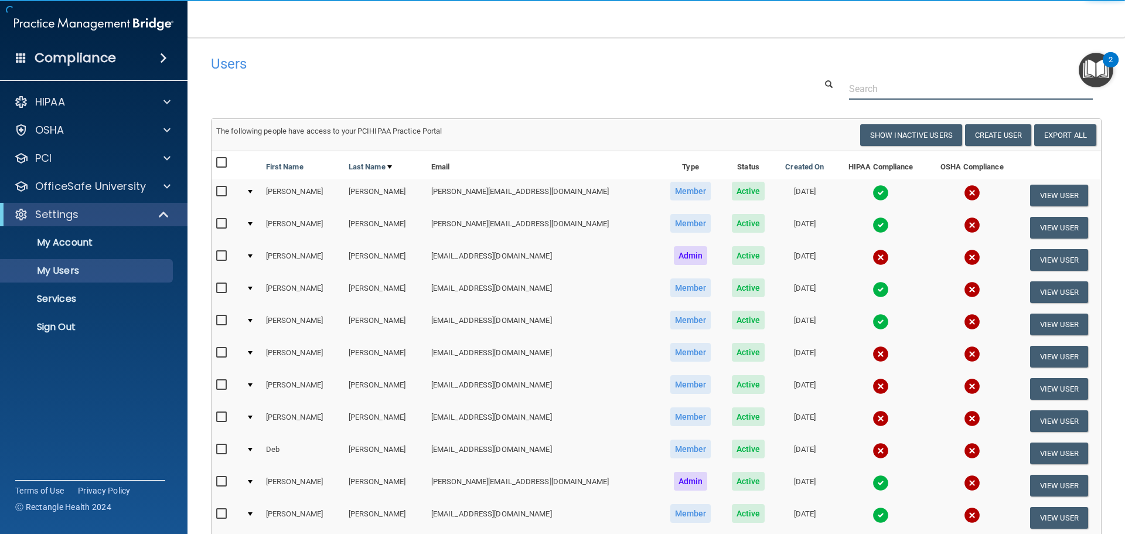
paste input "stephd@broadwaydental.org"
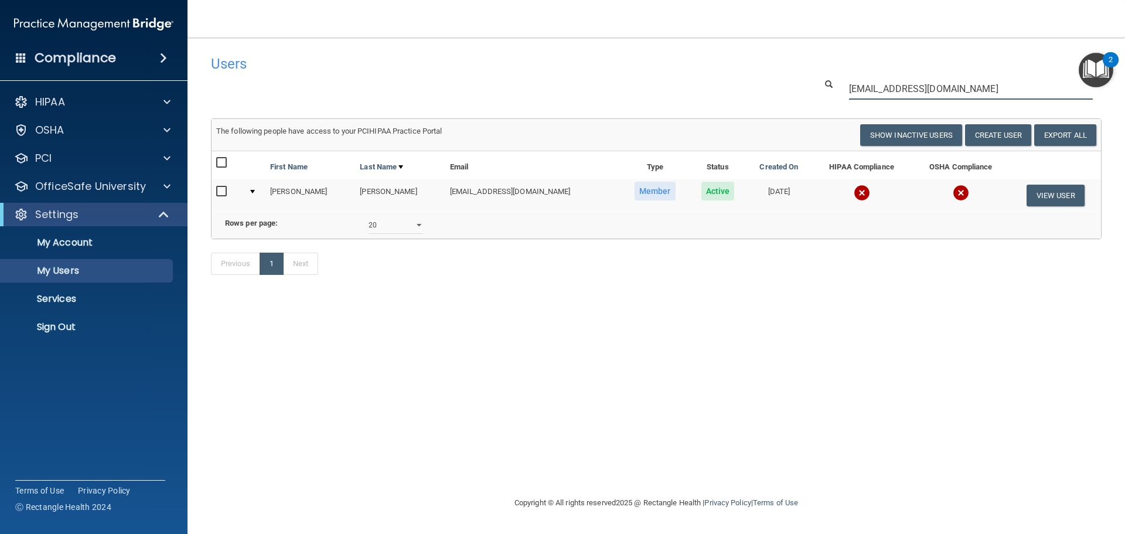
type input "stephd@broadwaydental.org"
click at [853, 197] on img at bounding box center [861, 193] width 16 height 16
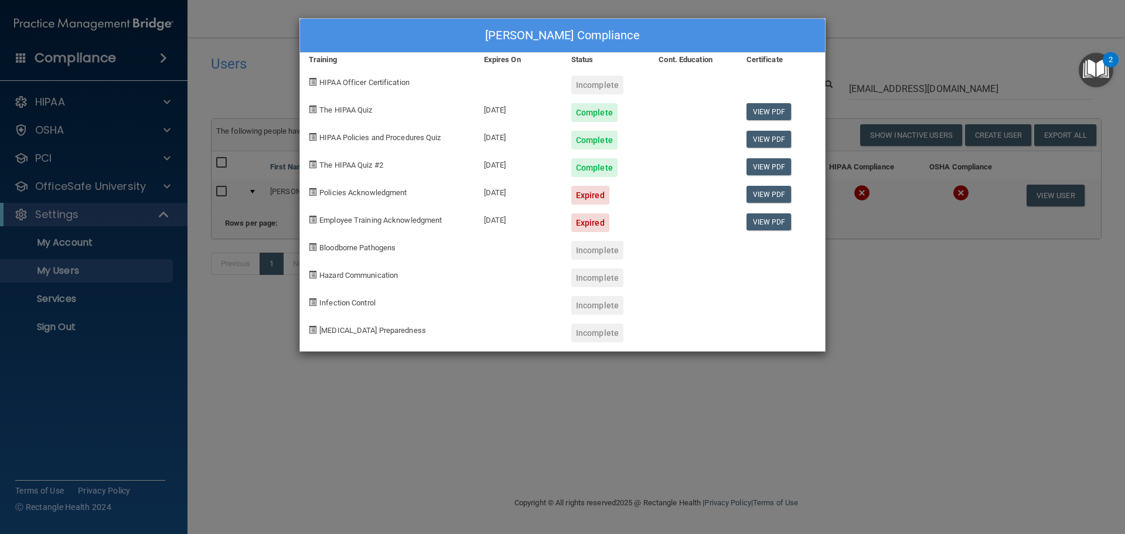
drag, startPoint x: 627, startPoint y: 193, endPoint x: 473, endPoint y: 192, distance: 154.6
click at [558, 193] on div "Policies Acknowledgment 06/18/2025 Expired View PDF" at bounding box center [562, 191] width 525 height 28
drag, startPoint x: 425, startPoint y: 191, endPoint x: 317, endPoint y: 196, distance: 107.9
click at [317, 196] on div "Policies Acknowledgment" at bounding box center [387, 191] width 175 height 28
click at [640, 196] on div "Expired" at bounding box center [605, 191] width 87 height 28
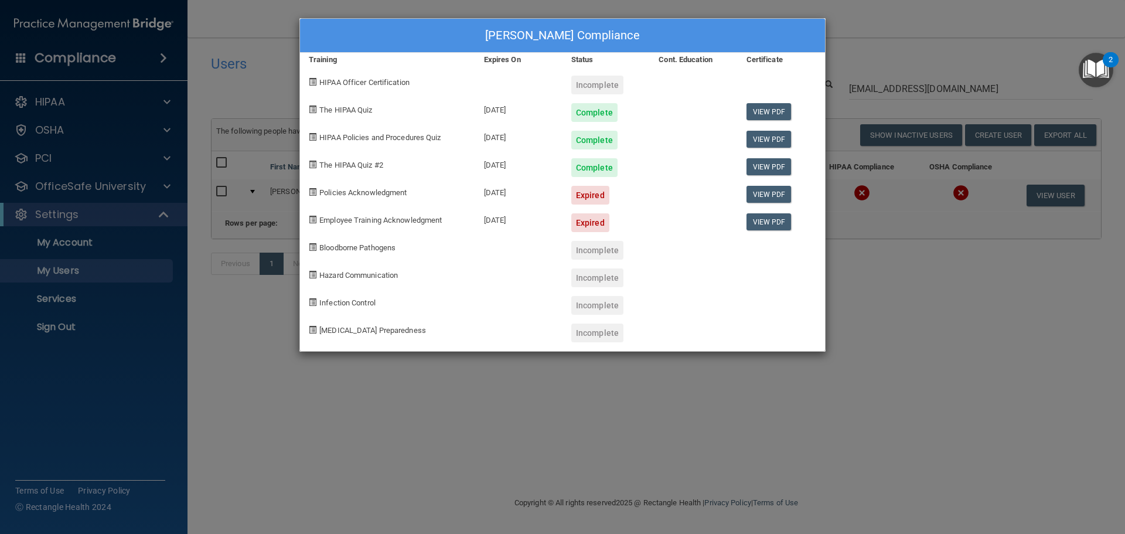
click at [391, 418] on div "Stephanie Dutler's Compliance Training Expires On Status Cont. Education Certif…" at bounding box center [562, 267] width 1125 height 534
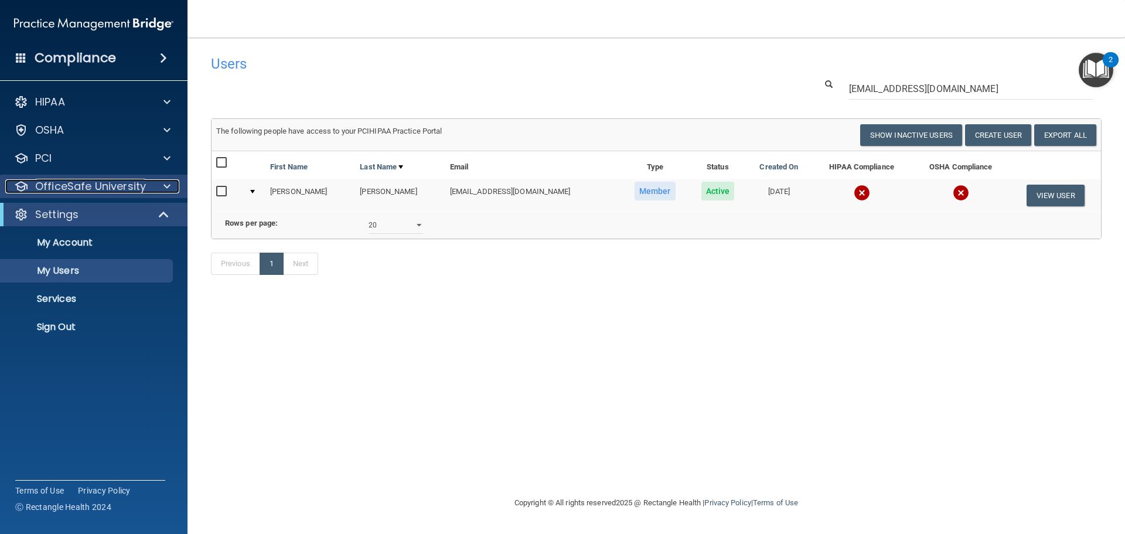
click at [118, 187] on p "OfficeSafe University" at bounding box center [90, 186] width 111 height 14
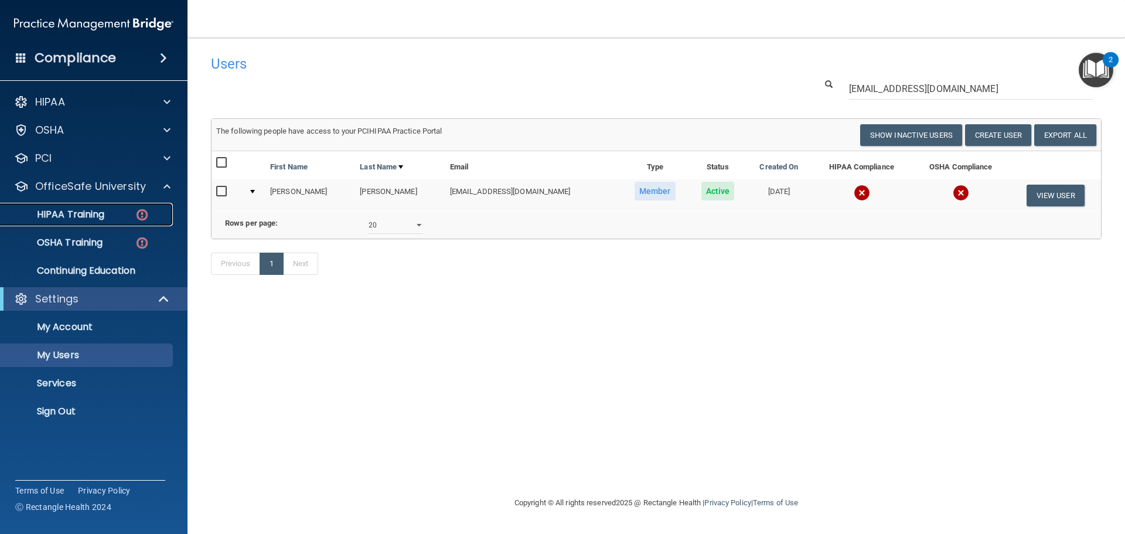
click at [101, 216] on p "HIPAA Training" at bounding box center [56, 215] width 97 height 12
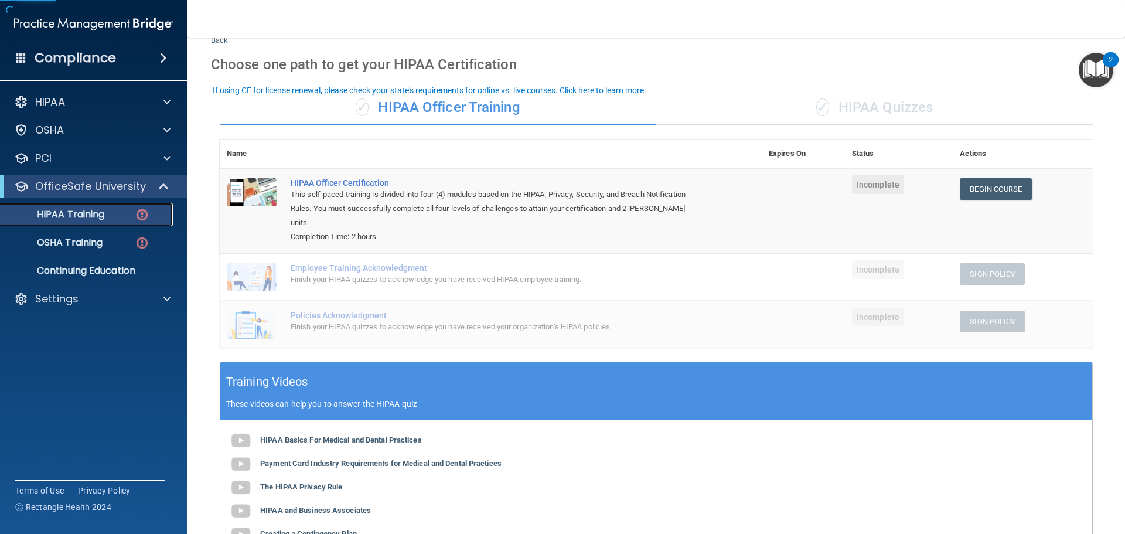
scroll to position [59, 0]
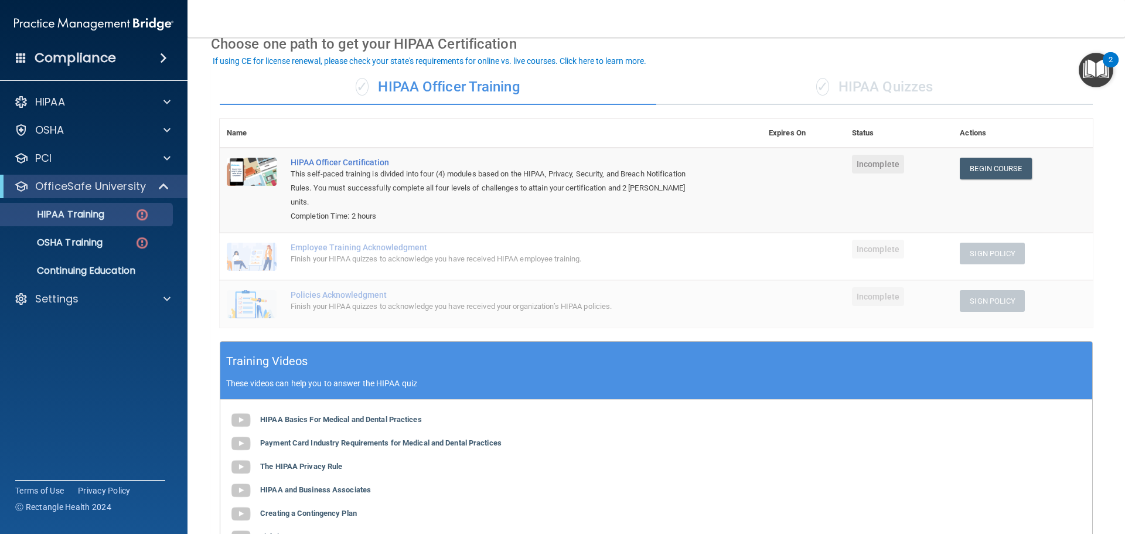
click at [849, 85] on div "✓ HIPAA Quizzes" at bounding box center [874, 87] width 436 height 35
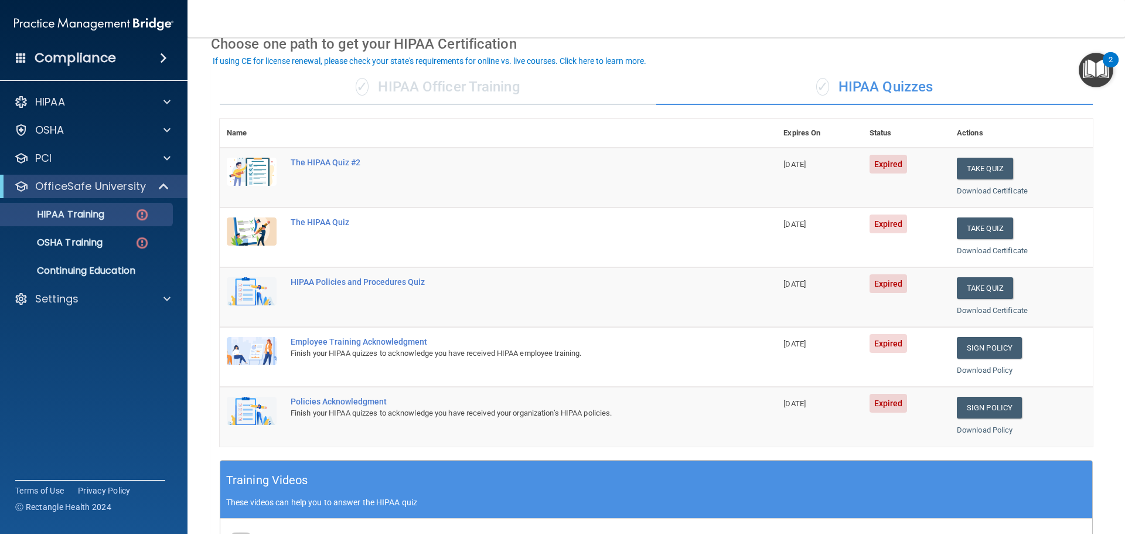
click at [455, 92] on div "✓ HIPAA Officer Training" at bounding box center [438, 87] width 436 height 35
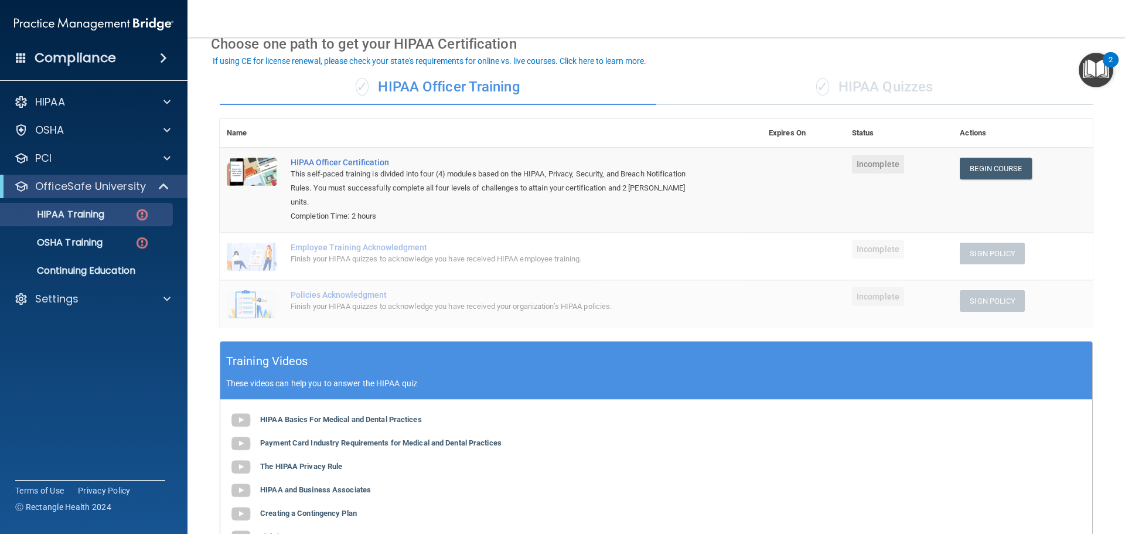
drag, startPoint x: 910, startPoint y: 93, endPoint x: 629, endPoint y: 93, distance: 281.2
click at [894, 93] on div "✓ HIPAA Quizzes" at bounding box center [874, 87] width 436 height 35
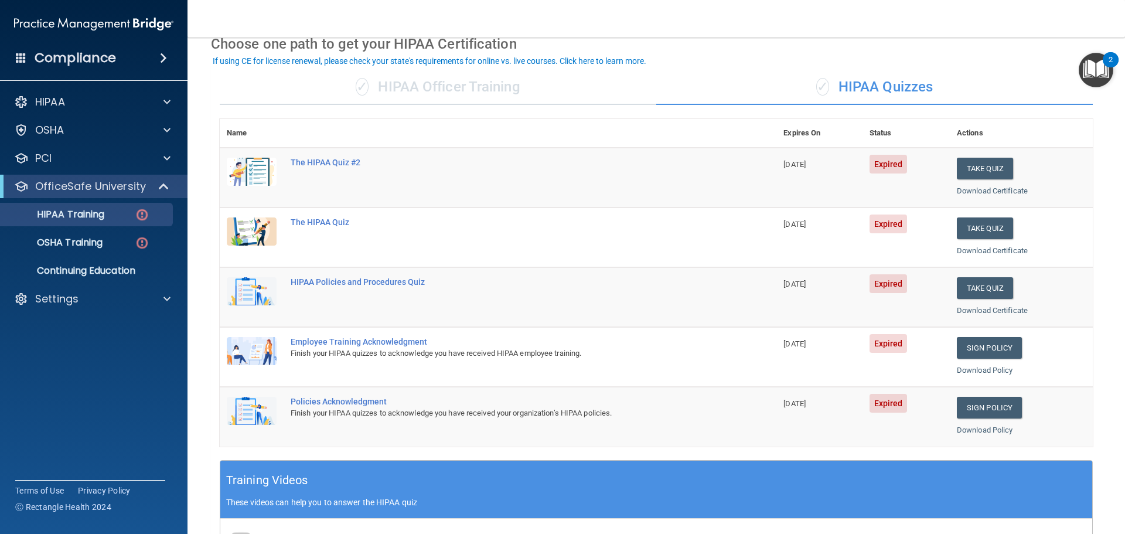
click at [507, 92] on div "✓ HIPAA Officer Training" at bounding box center [438, 87] width 436 height 35
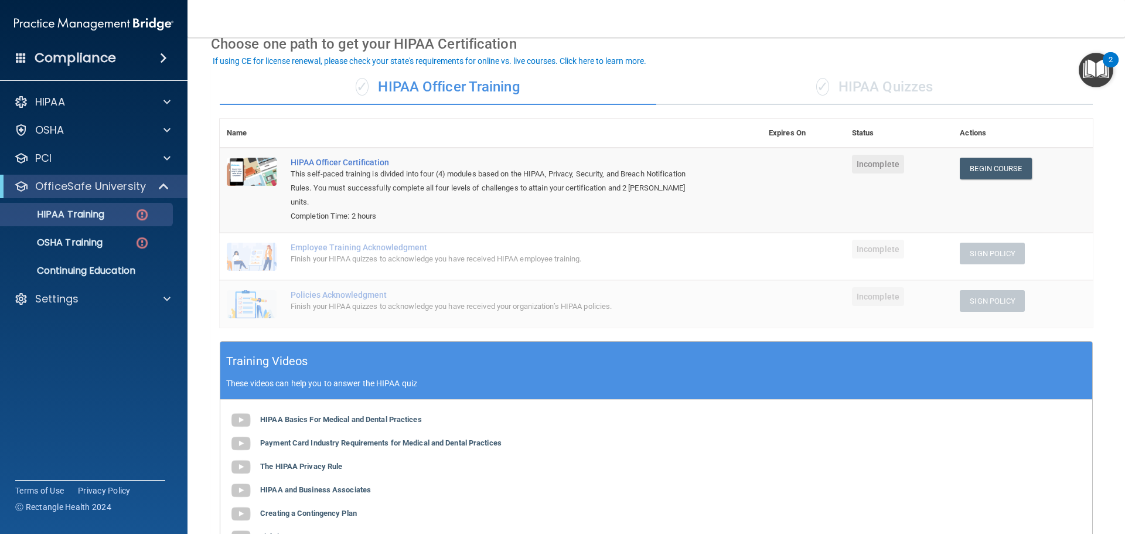
click at [824, 94] on div "✓ HIPAA Quizzes" at bounding box center [874, 87] width 436 height 35
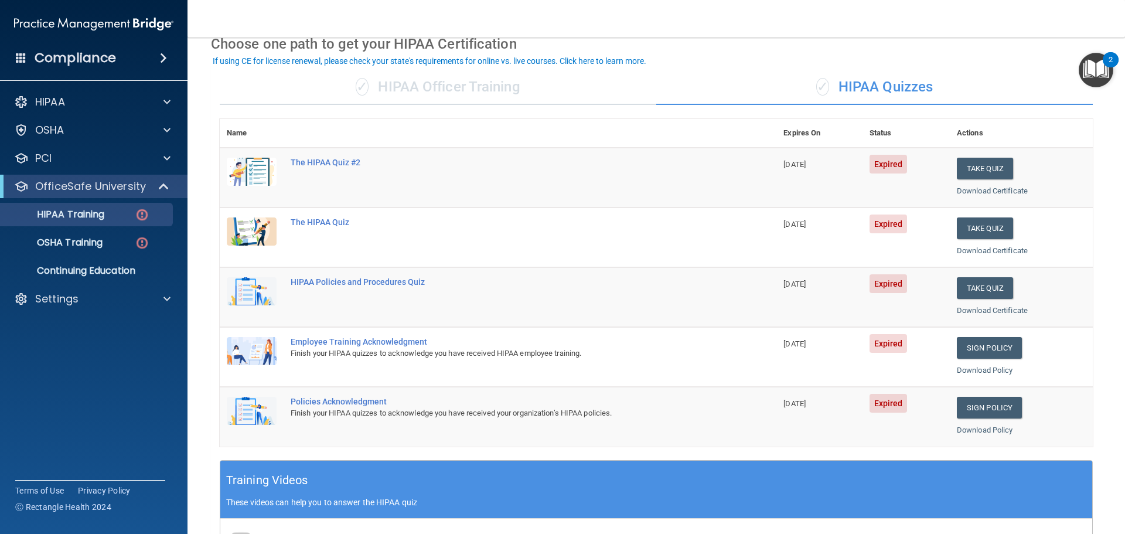
click at [428, 82] on div "✓ HIPAA Officer Training" at bounding box center [438, 87] width 436 height 35
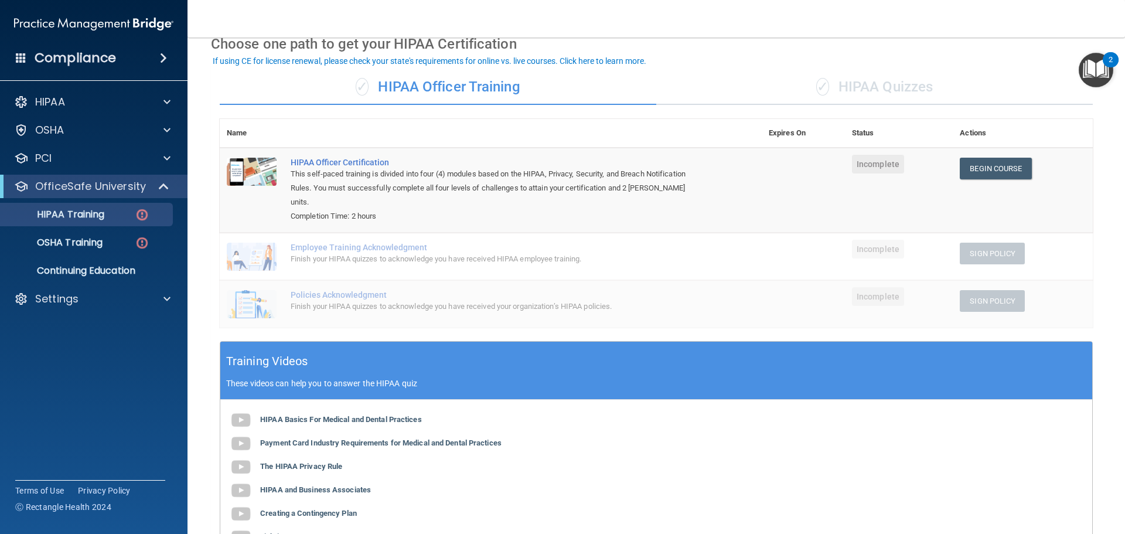
click at [894, 90] on div "✓ HIPAA Quizzes" at bounding box center [874, 87] width 436 height 35
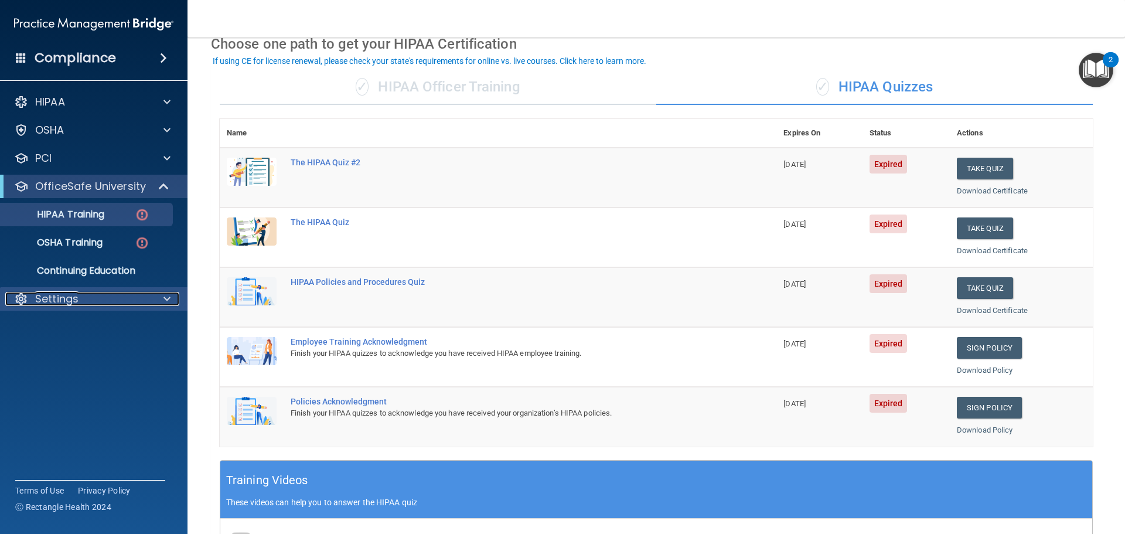
click at [117, 299] on div "Settings" at bounding box center [77, 299] width 145 height 14
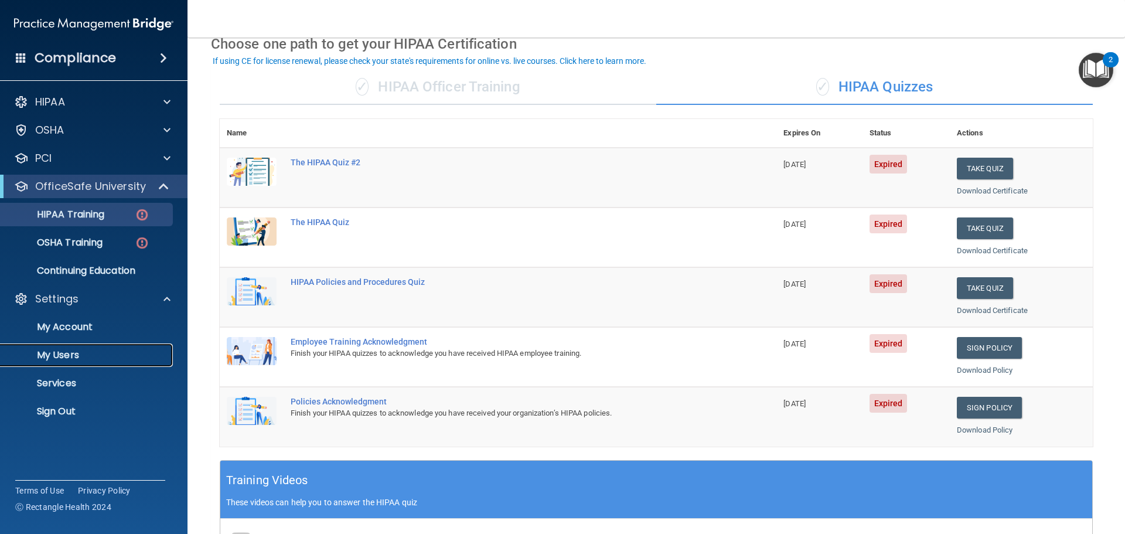
click at [87, 355] on p "My Users" at bounding box center [88, 355] width 160 height 12
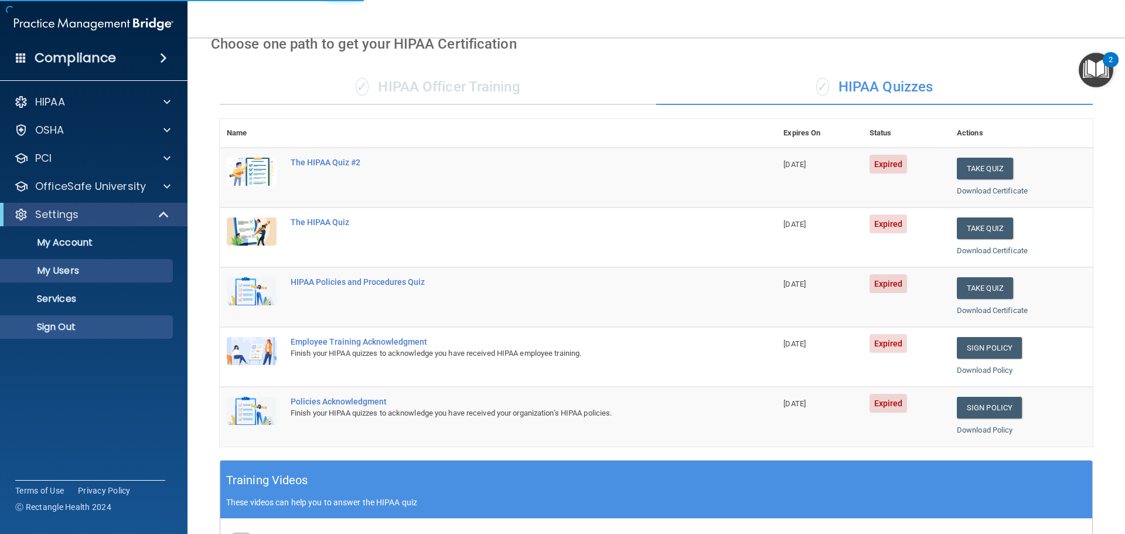
select select "20"
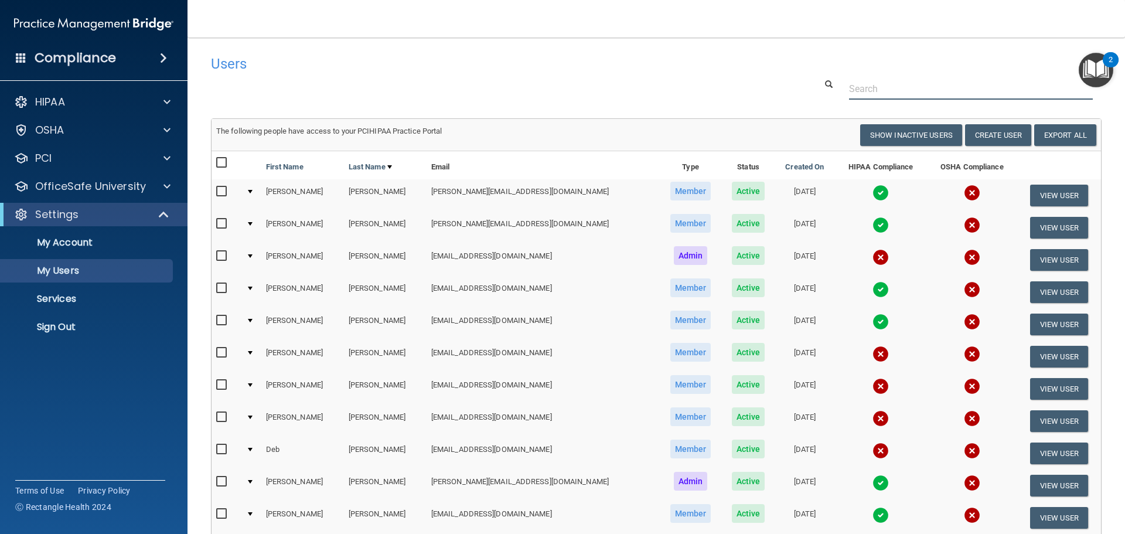
click at [871, 93] on input "text" at bounding box center [971, 89] width 244 height 22
paste input "lindseyp@broadwaydental.org"
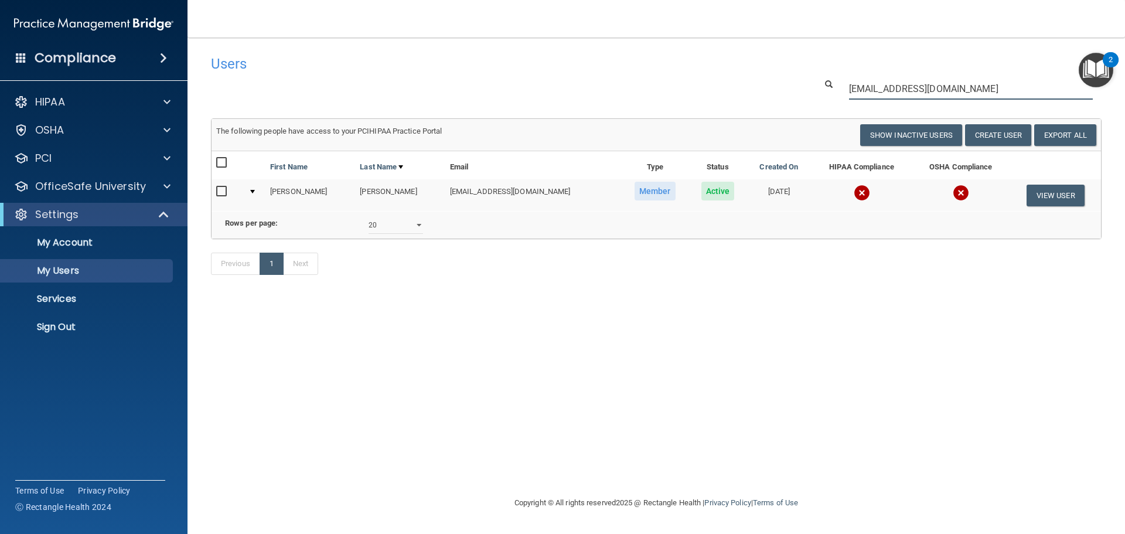
type input "lindseyp@broadwaydental.org"
click at [853, 189] on img at bounding box center [861, 193] width 16 height 16
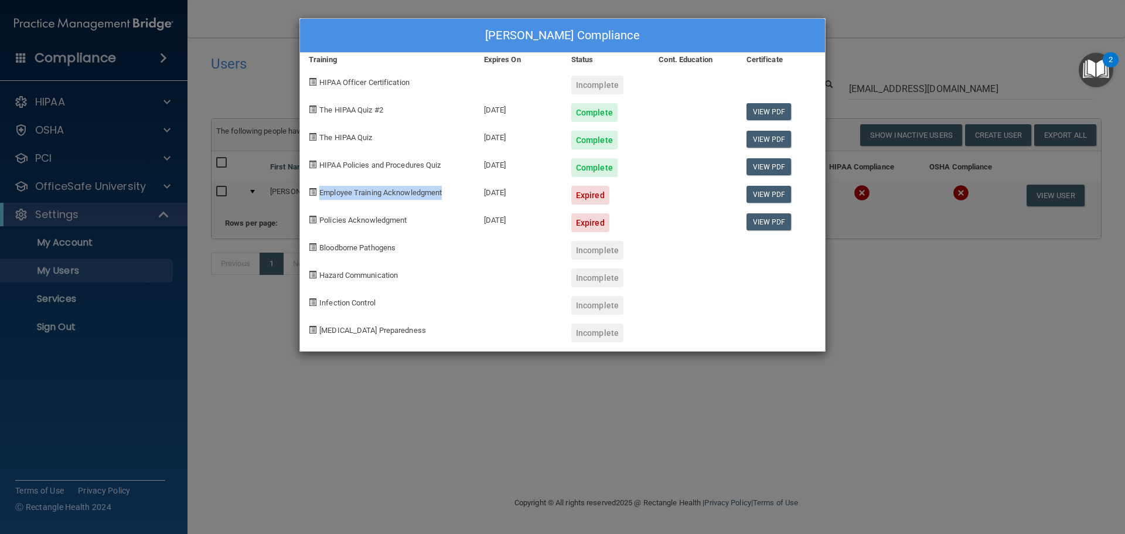
drag, startPoint x: 405, startPoint y: 197, endPoint x: 313, endPoint y: 196, distance: 92.0
click at [313, 196] on div "Employee Training Acknowledgment" at bounding box center [387, 191] width 175 height 28
click at [771, 195] on link "View PDF" at bounding box center [768, 194] width 45 height 17
click at [457, 405] on div "Lindsey Freimuth's Compliance Training Expires On Status Cont. Education Certif…" at bounding box center [562, 267] width 1125 height 534
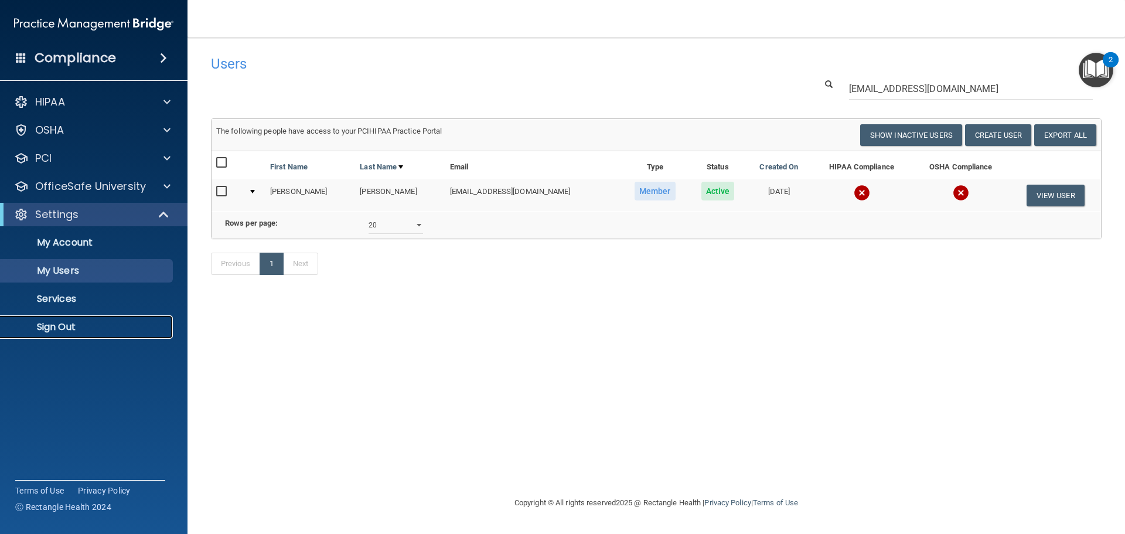
click at [59, 322] on p "Sign Out" at bounding box center [88, 327] width 160 height 12
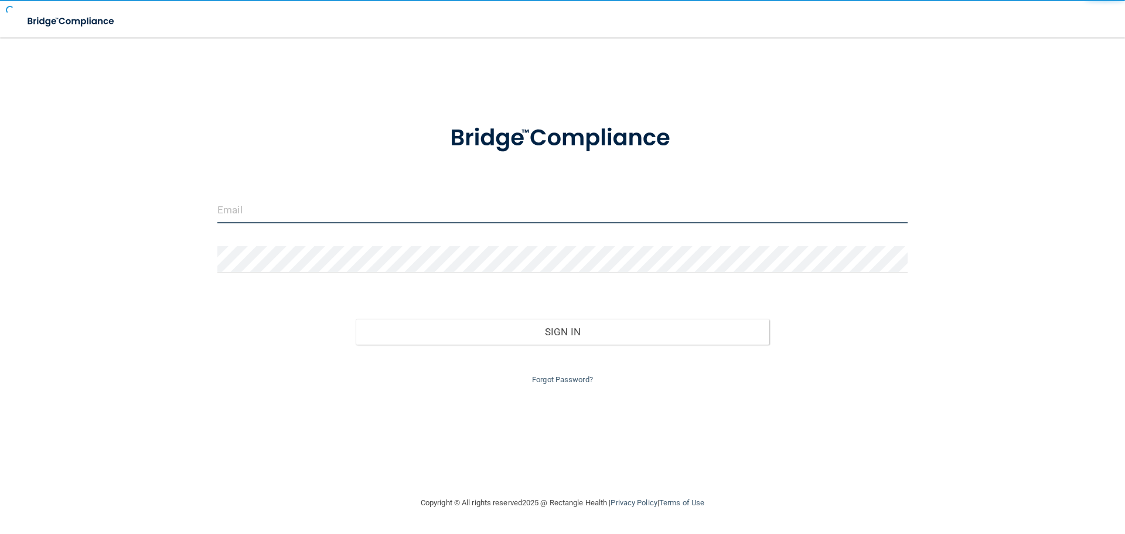
type input "[EMAIL_ADDRESS][DOMAIN_NAME]"
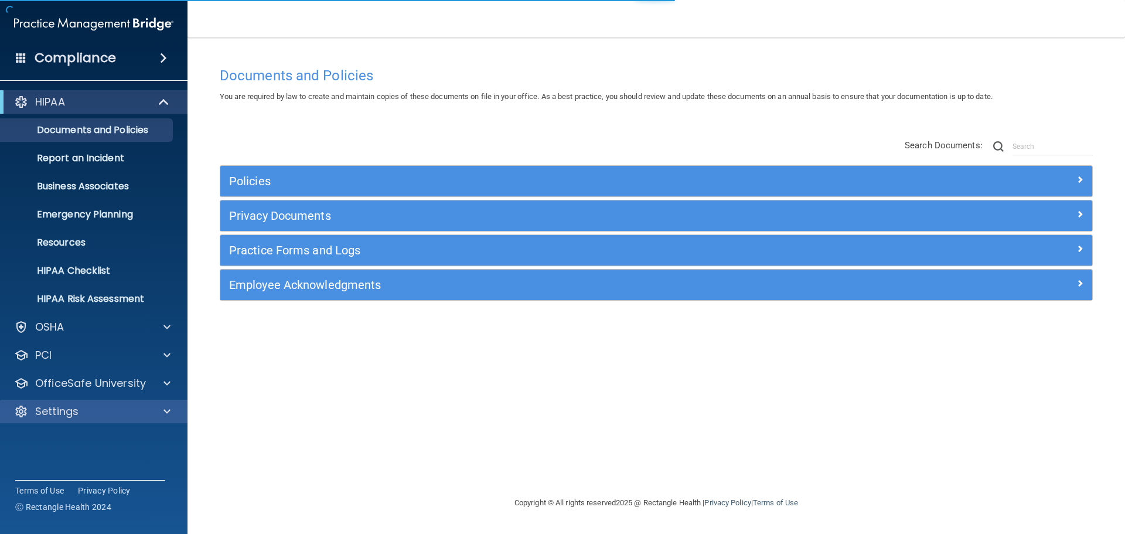
drag, startPoint x: 151, startPoint y: 402, endPoint x: 145, endPoint y: 414, distance: 13.1
click at [151, 402] on div "Settings" at bounding box center [94, 410] width 188 height 23
click at [166, 413] on span at bounding box center [166, 411] width 7 height 14
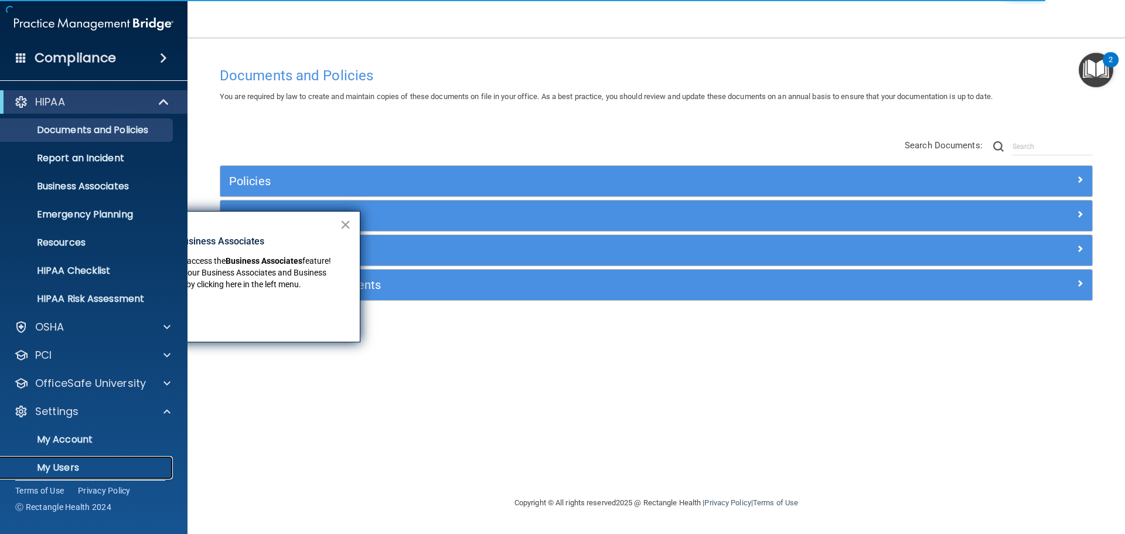
click at [91, 462] on p "My Users" at bounding box center [88, 468] width 160 height 12
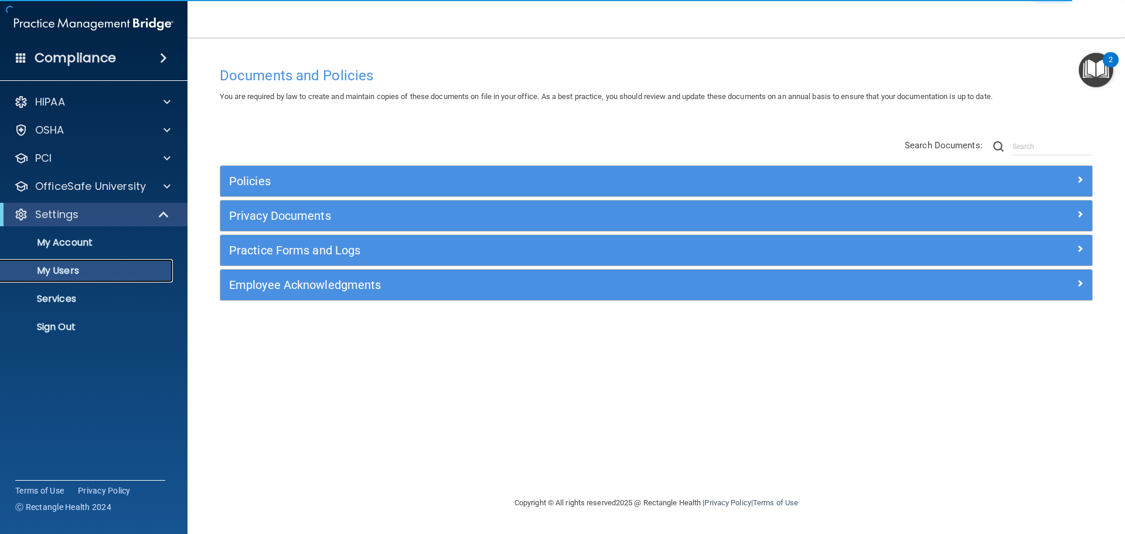
select select "20"
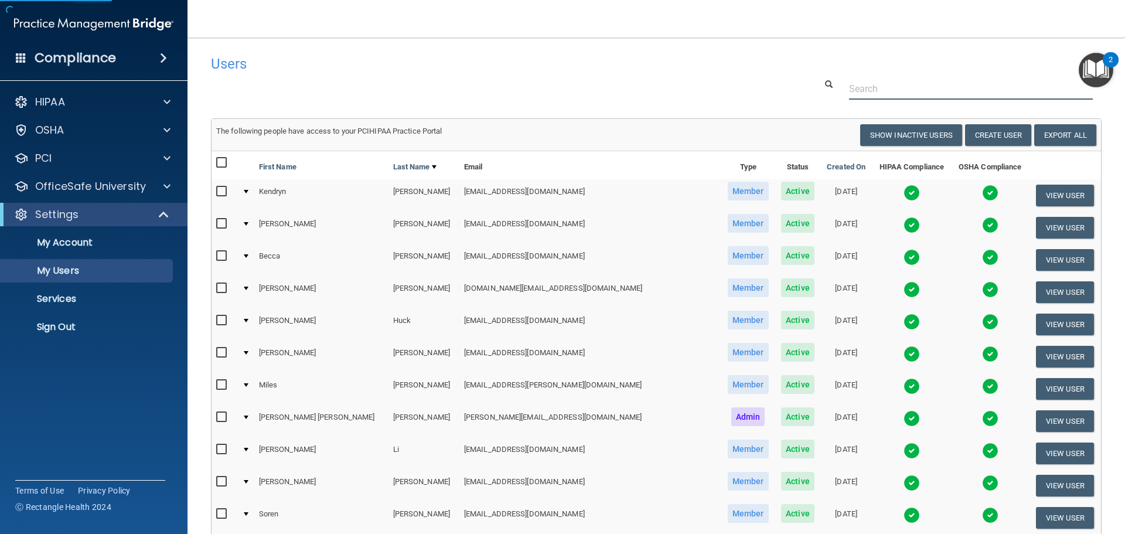
click at [859, 94] on input "text" at bounding box center [971, 89] width 244 height 22
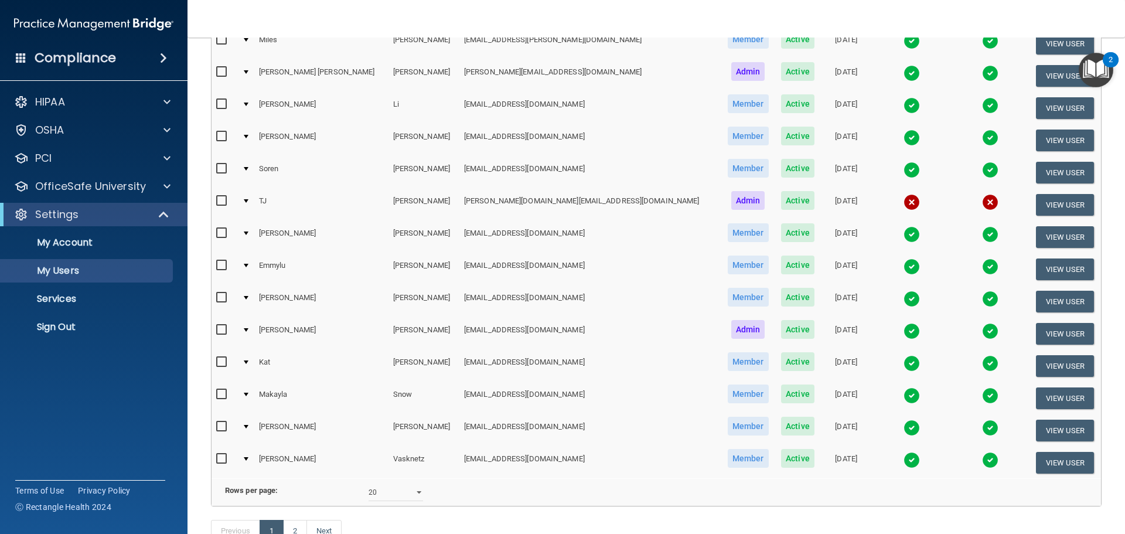
scroll to position [436, 0]
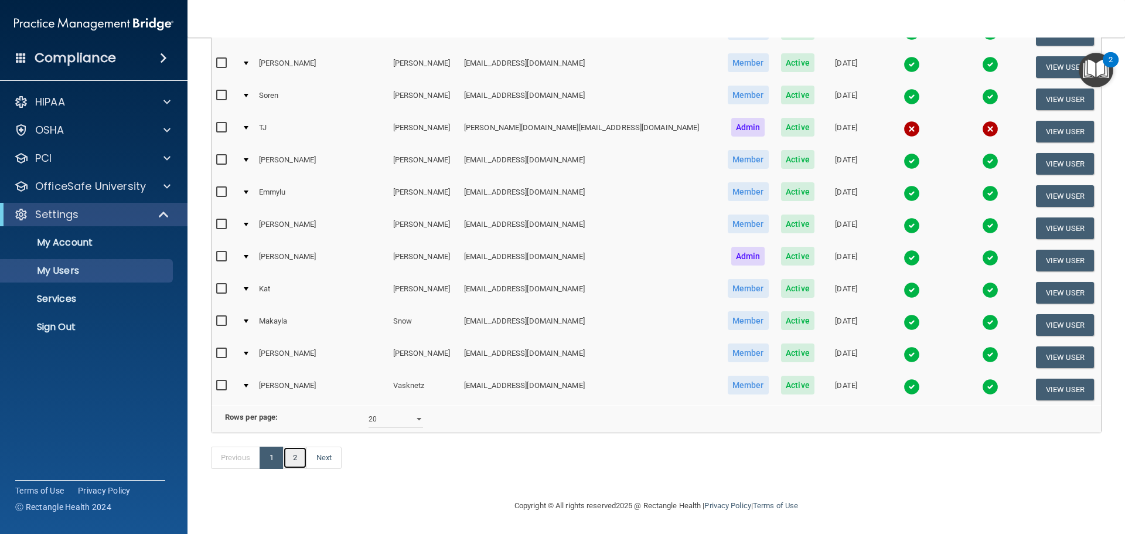
click at [293, 463] on link "2" at bounding box center [295, 457] width 24 height 22
select select "20"
